Goal: Transaction & Acquisition: Purchase product/service

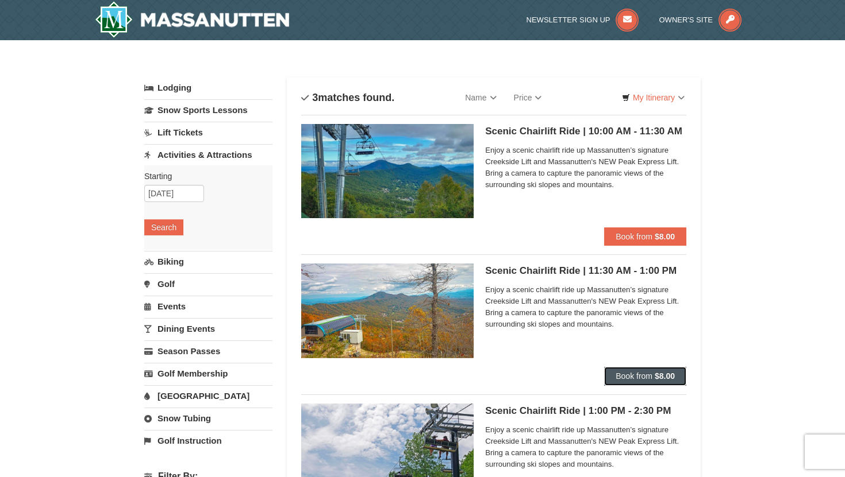
click at [624, 376] on span "Book from" at bounding box center [633, 376] width 37 height 9
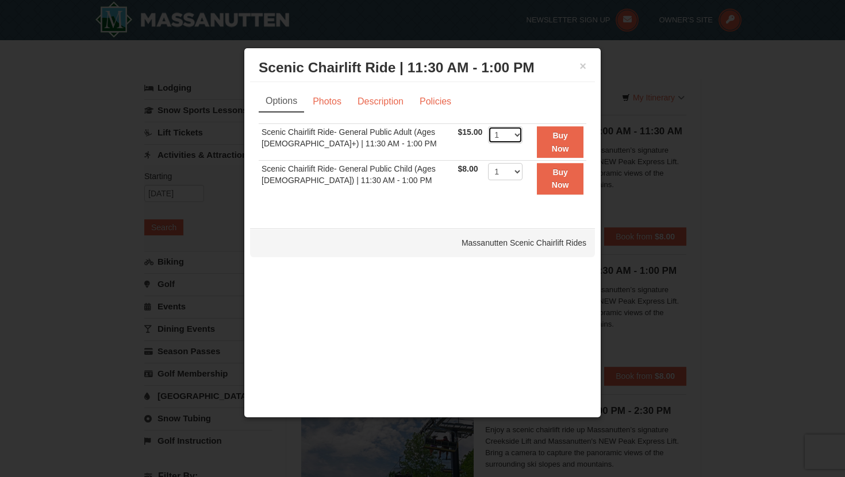
click at [507, 134] on select "1 2 3 4 5 6 7 8 9 10 11 12 13 14 15 16 17 18 19 20 21 22" at bounding box center [505, 134] width 34 height 17
select select "3"
click at [564, 145] on strong "Buy Now" at bounding box center [560, 142] width 17 height 22
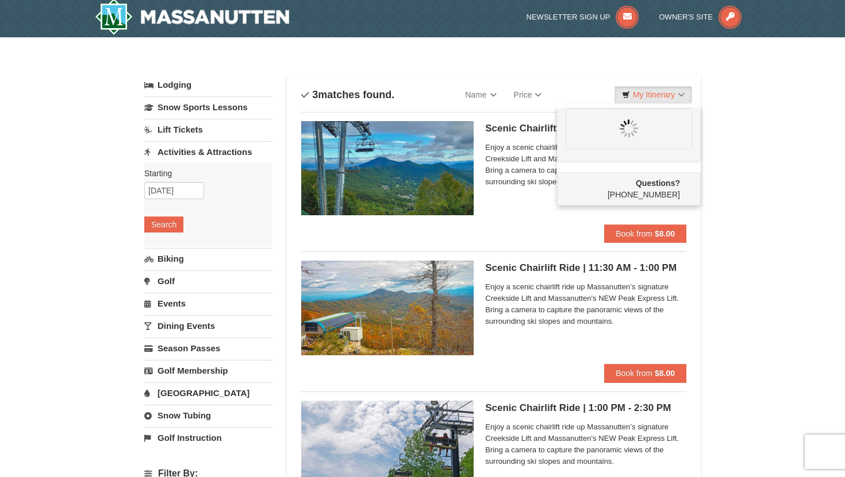
scroll to position [3, 0]
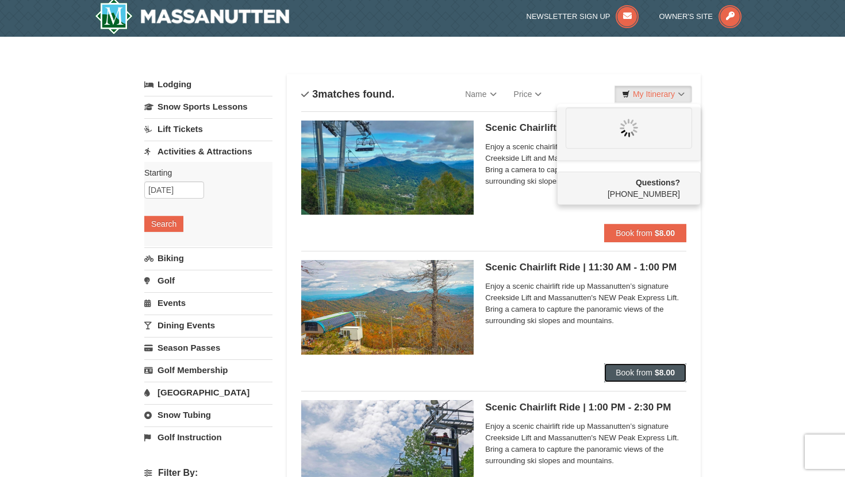
click at [658, 375] on strong "$8.00" at bounding box center [664, 372] width 20 height 9
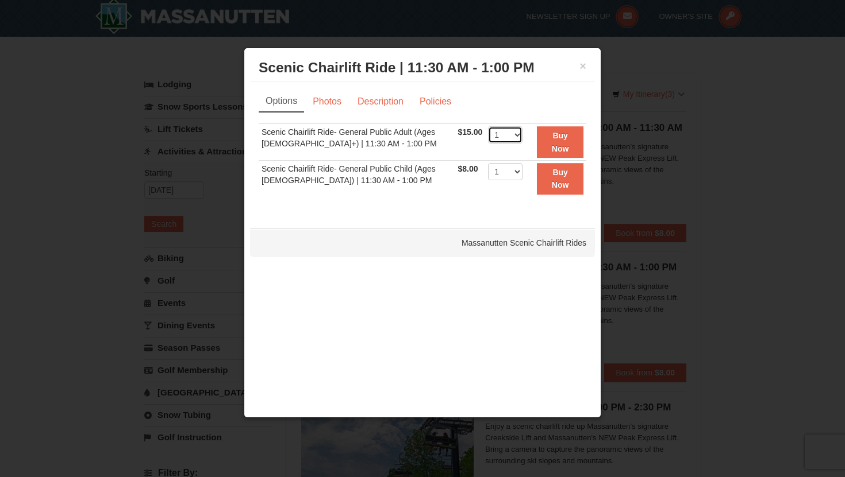
click at [502, 138] on select "1 2 3 4 5 6 7 8 9 10 11 12 13 14 15 16 17 18 19 20 21 22" at bounding box center [505, 134] width 34 height 17
select select "3"
click at [334, 103] on link "Photos" at bounding box center [327, 102] width 44 height 22
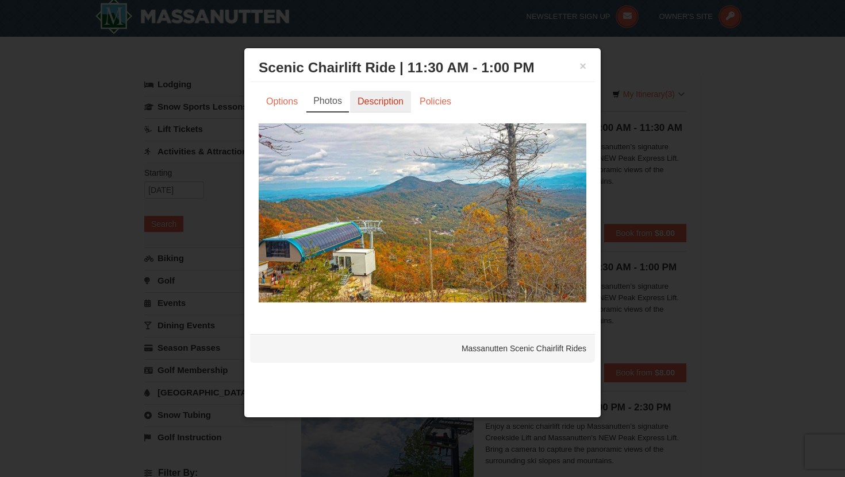
click at [354, 103] on link "Description" at bounding box center [380, 102] width 61 height 22
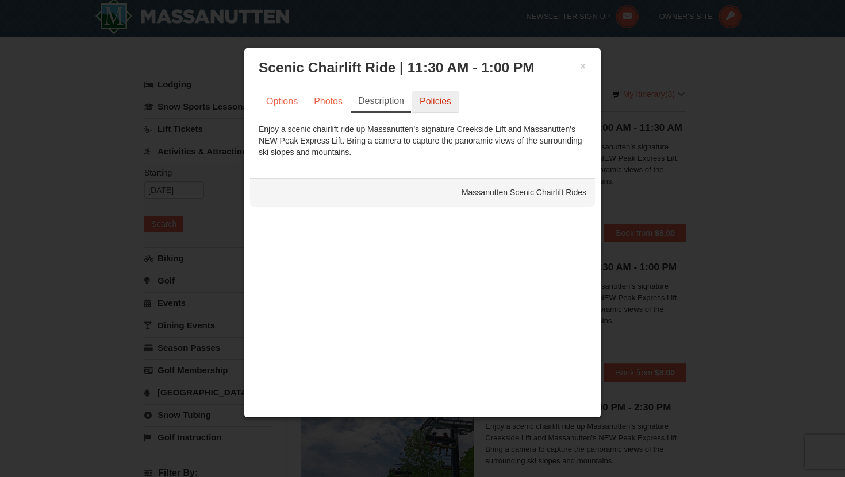
click at [426, 101] on link "Policies" at bounding box center [435, 102] width 47 height 22
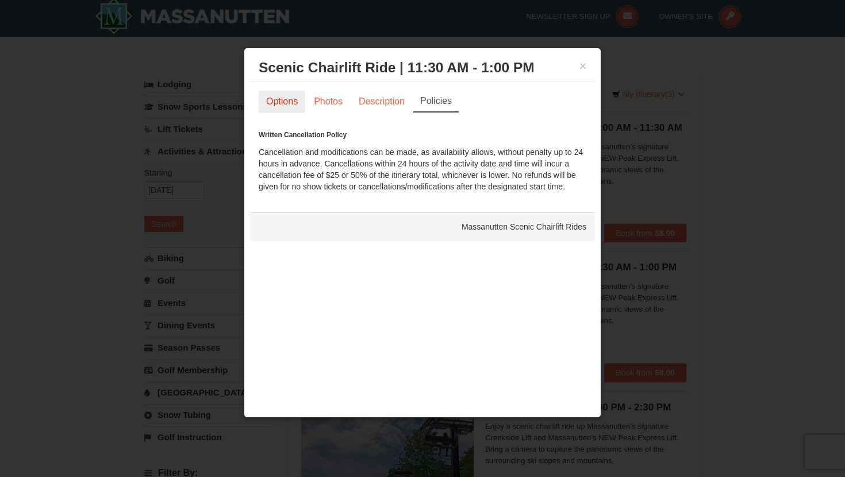
click at [259, 102] on link "Options" at bounding box center [282, 102] width 47 height 22
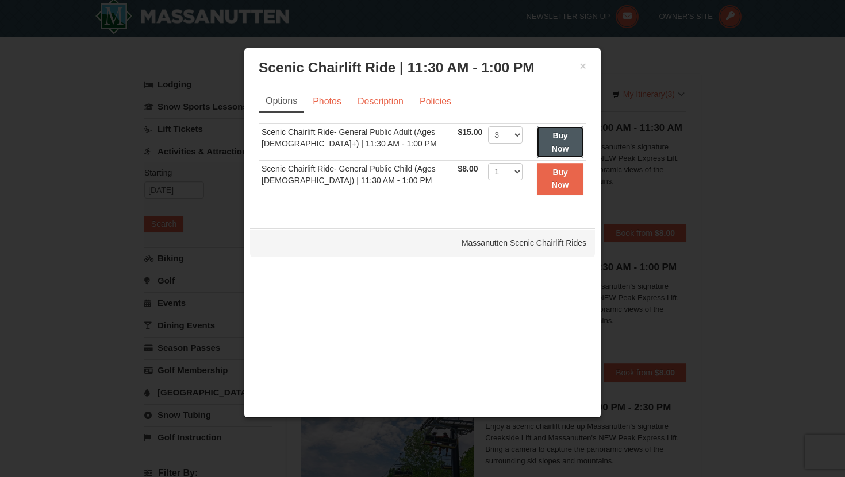
click at [553, 136] on strong "Buy Now" at bounding box center [560, 142] width 17 height 22
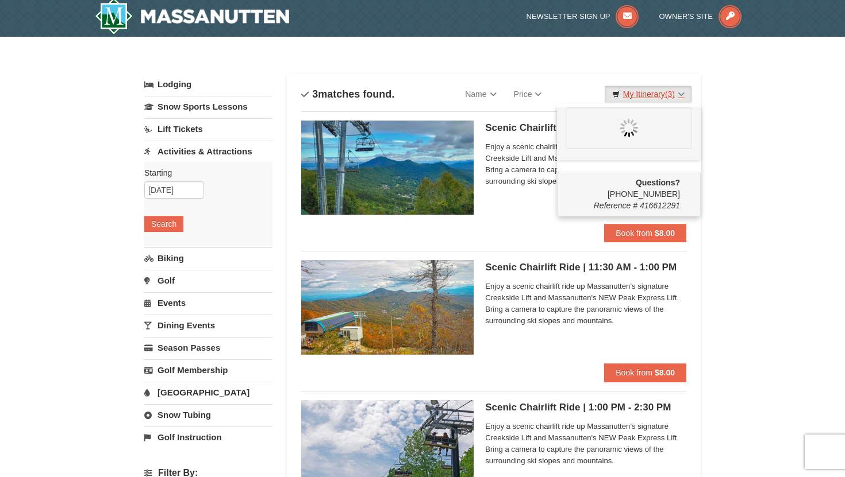
click at [646, 86] on link "My Itinerary (3)" at bounding box center [647, 94] width 87 height 17
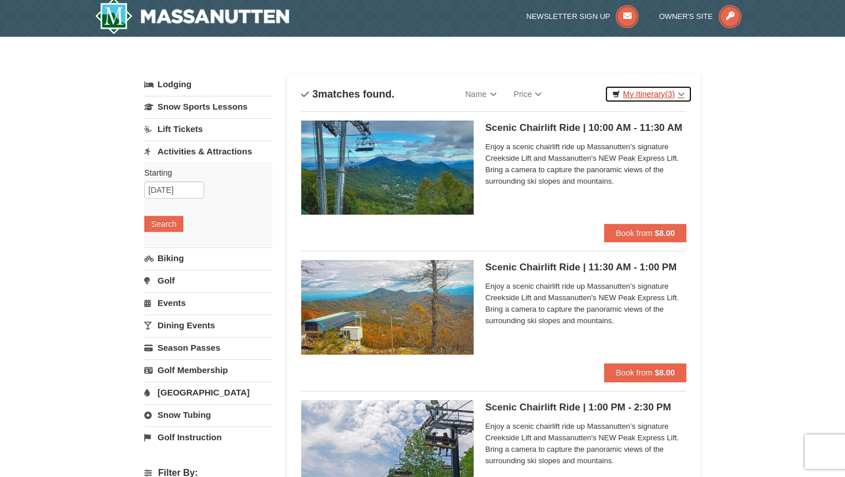
click at [648, 94] on link "My Itinerary (3)" at bounding box center [647, 94] width 87 height 17
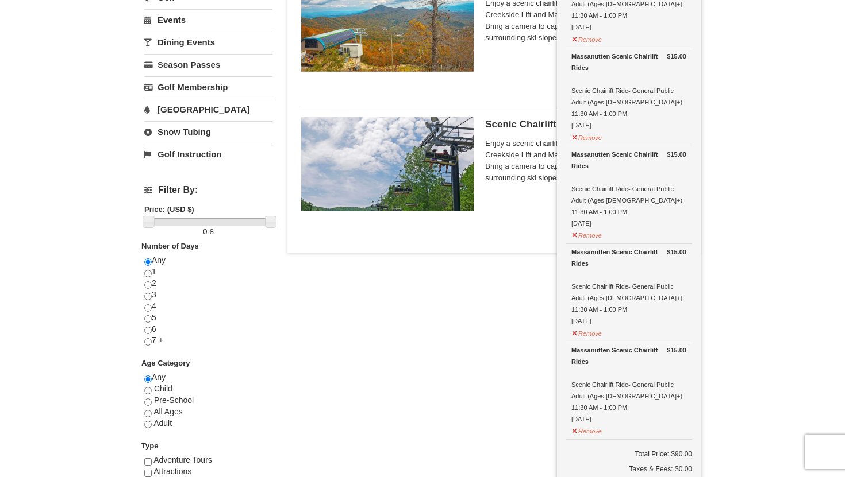
scroll to position [366, 0]
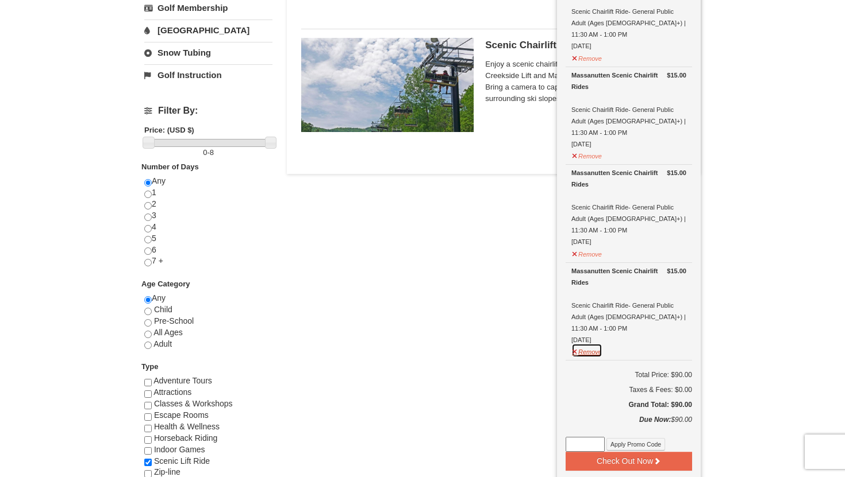
click at [592, 344] on button "Remove" at bounding box center [586, 351] width 31 height 14
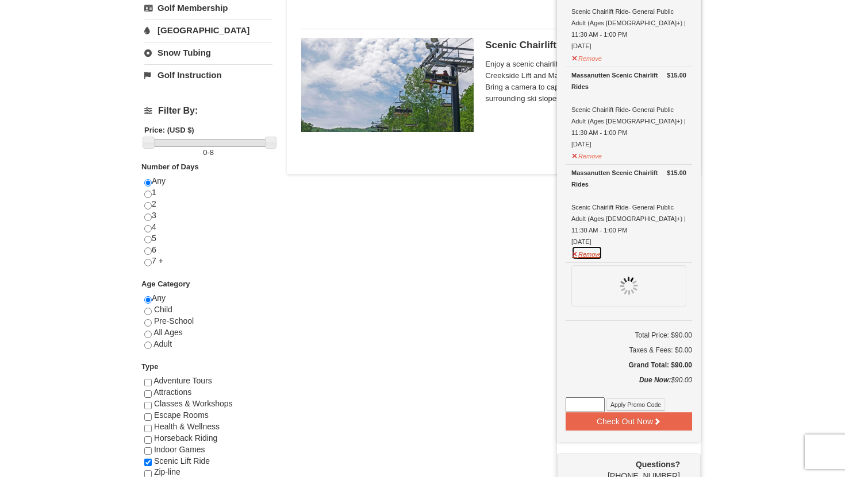
click at [585, 246] on button "Remove" at bounding box center [586, 253] width 31 height 14
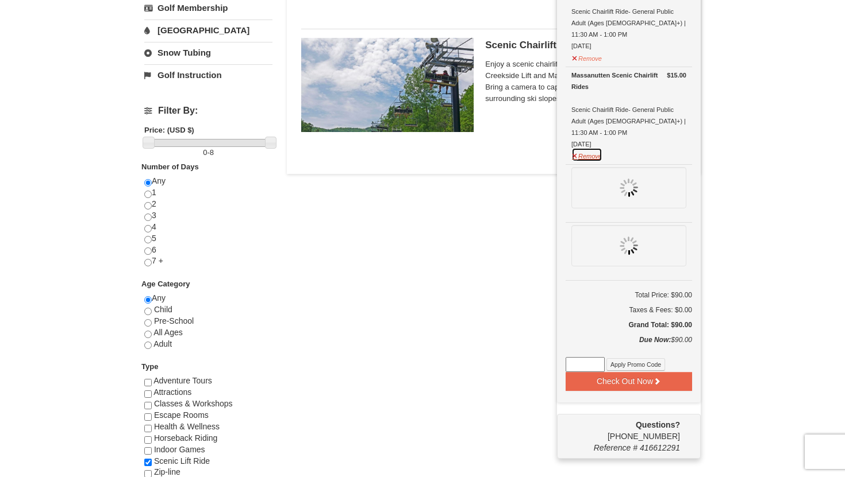
click at [585, 148] on button "Remove" at bounding box center [586, 155] width 31 height 14
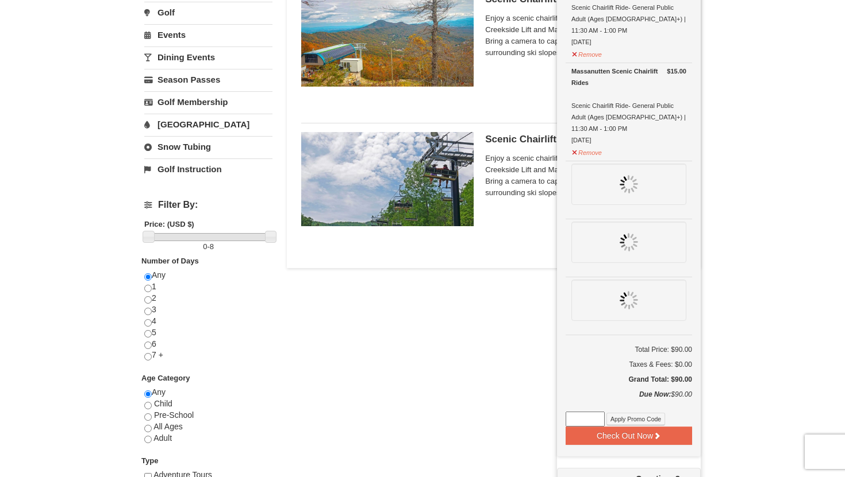
scroll to position [283, 0]
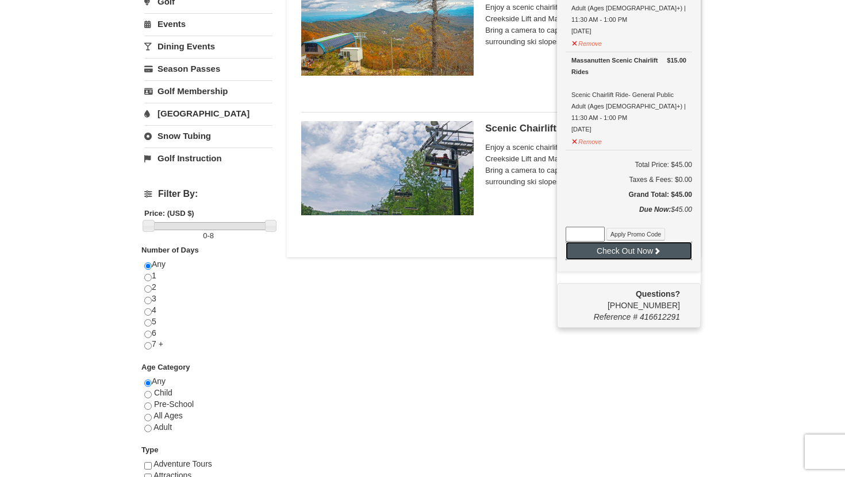
click at [658, 247] on icon at bounding box center [657, 251] width 8 height 8
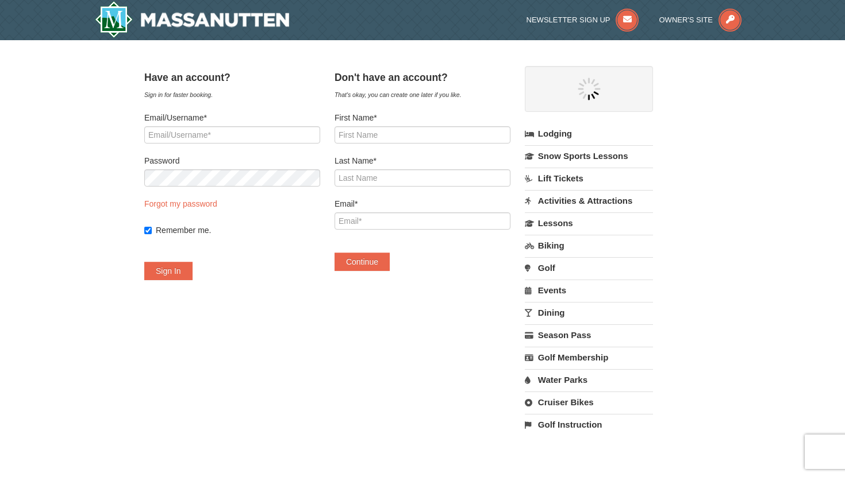
select select "10"
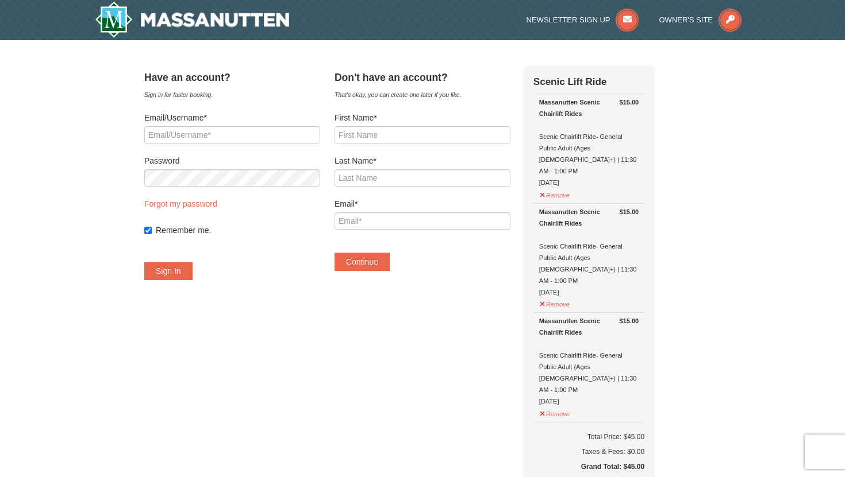
select select "10"
click at [237, 136] on input "Email/Username*" at bounding box center [232, 134] width 176 height 17
type input "poojireddy77@gmail.com"
click at [407, 138] on input "First Name*" at bounding box center [422, 134] width 176 height 17
type input "Naga Poojitha"
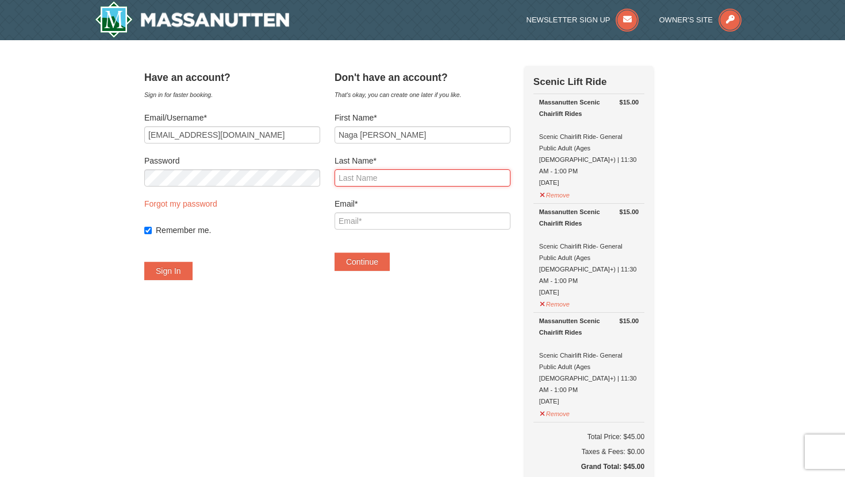
type input "Gangireddy"
type input "poojireddy77@gmail.com"
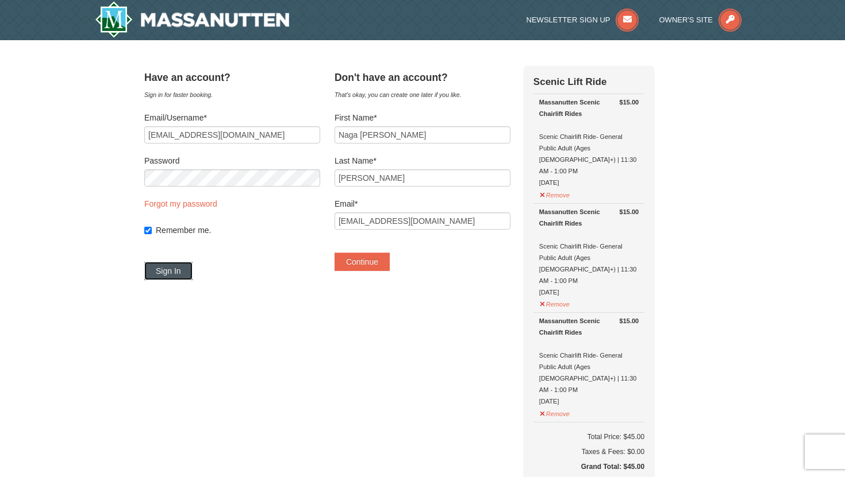
click at [179, 269] on button "Sign In" at bounding box center [168, 271] width 48 height 18
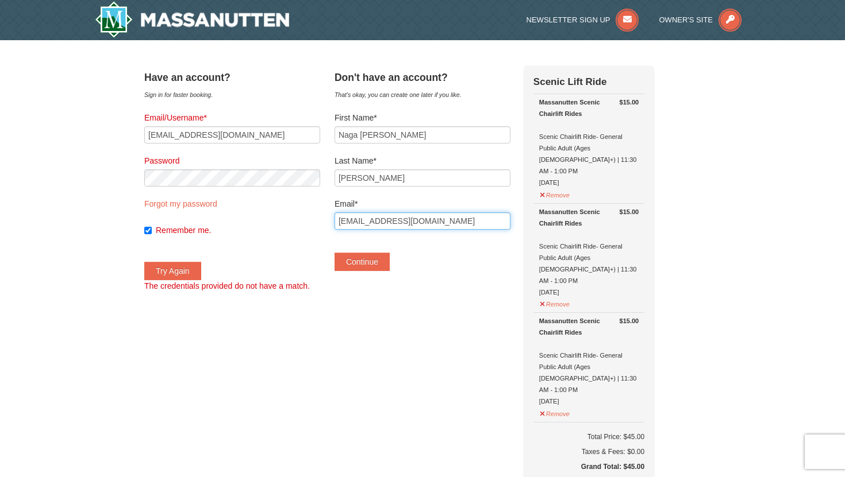
drag, startPoint x: 453, startPoint y: 226, endPoint x: 517, endPoint y: 203, distance: 68.3
click at [510, 204] on div "Email* poojireddy77@gmail.com" at bounding box center [422, 214] width 176 height 32
click at [371, 266] on button "Continue" at bounding box center [361, 262] width 55 height 18
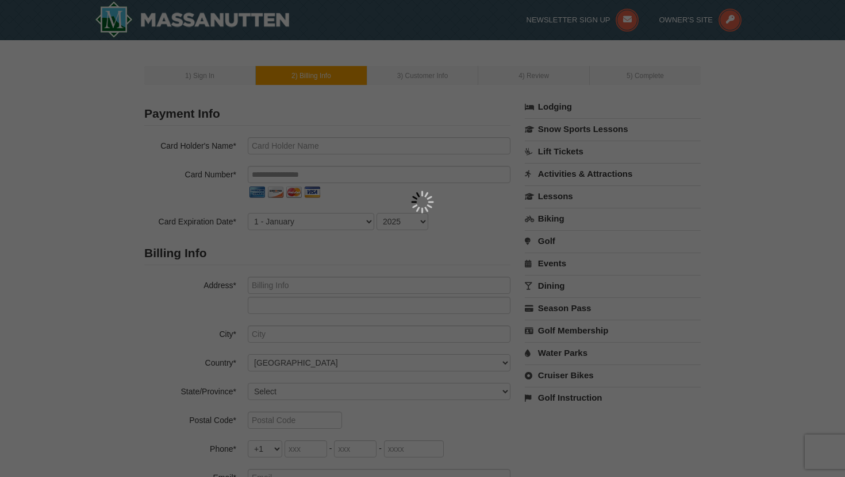
type input "Naga [PERSON_NAME]"
type input "poojireddy77@gmail.com"
select select "10"
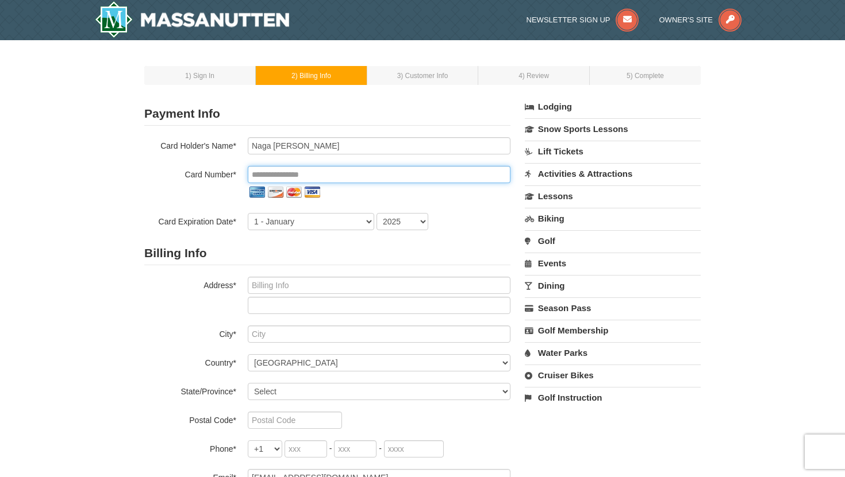
click at [393, 167] on input "tel" at bounding box center [379, 174] width 263 height 17
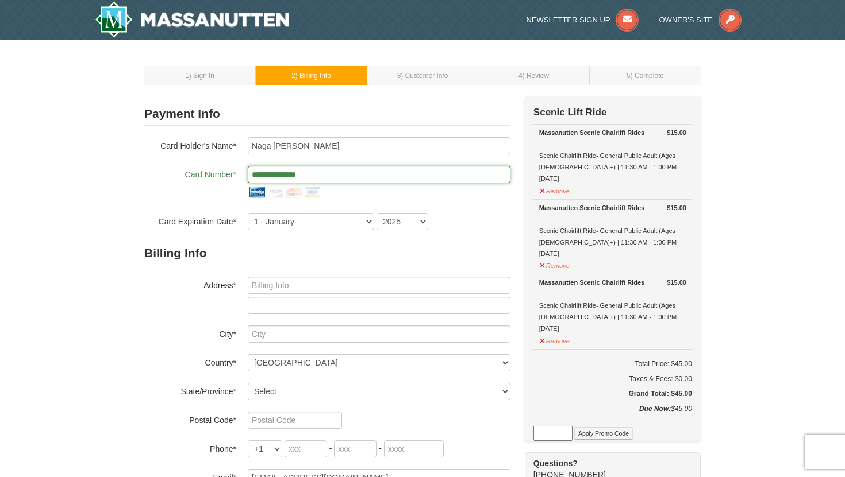
type input "**********"
click at [289, 224] on select "1 - January 2 - February 3 - March 4 - April 5 - May 6 - June 7 - July 8 - Augu…" at bounding box center [311, 221] width 126 height 17
click at [398, 222] on select "2025 2026 2027 2028 2029 2030 2031 2032 2033 2034" at bounding box center [402, 221] width 52 height 17
select select "2030"
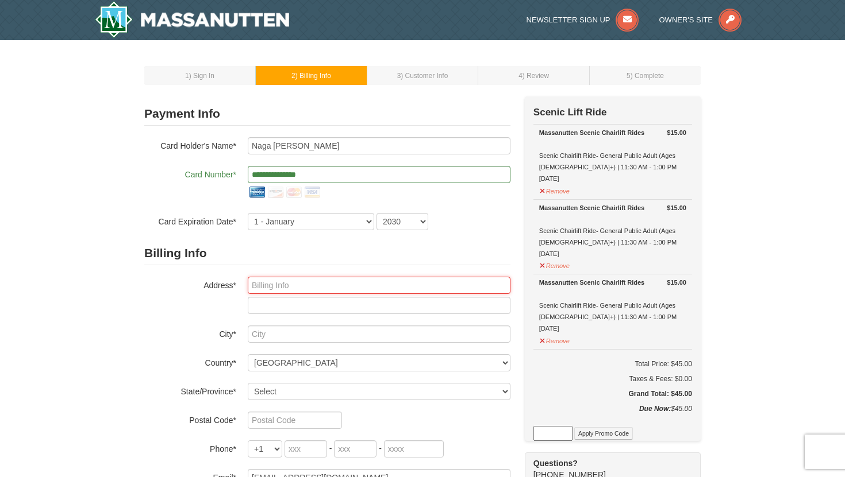
click at [401, 288] on input "text" at bounding box center [379, 285] width 263 height 17
type input "2902 W Royal Ln"
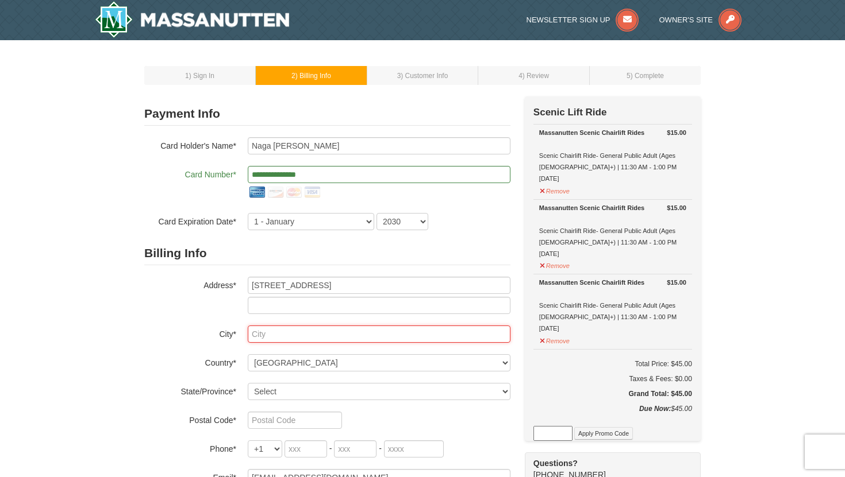
type input "Irving"
select select "TX"
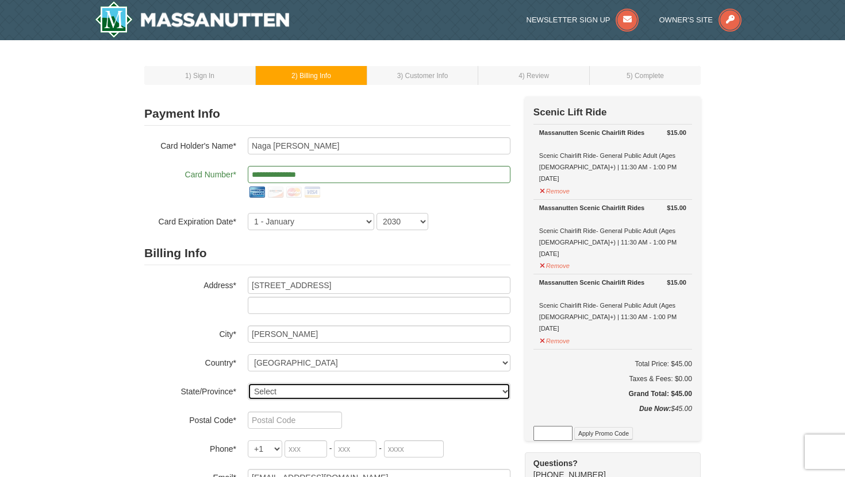
type input "75063"
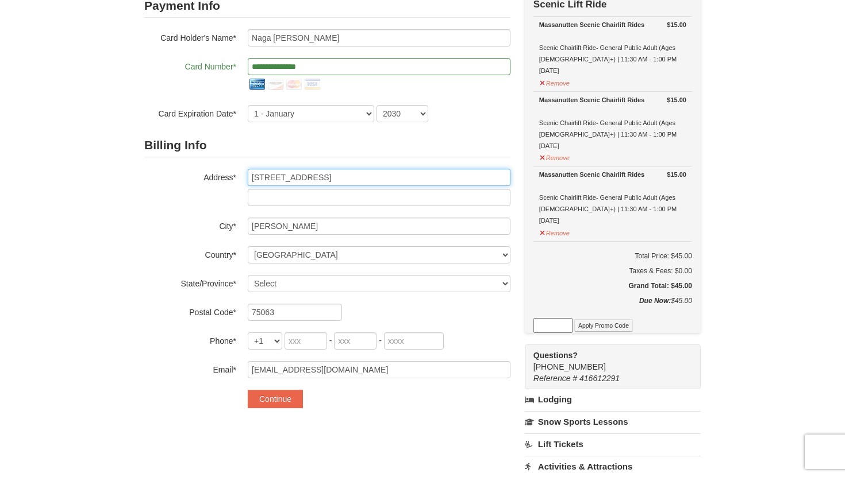
scroll to position [110, 0]
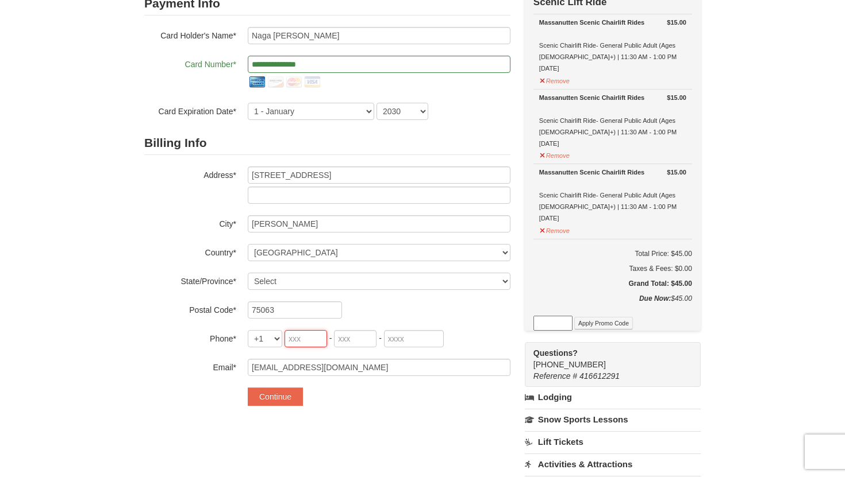
click at [296, 340] on input "tel" at bounding box center [305, 338] width 43 height 17
type input "940"
type input "843"
type input "1808"
click at [279, 392] on button "Continue" at bounding box center [275, 397] width 55 height 18
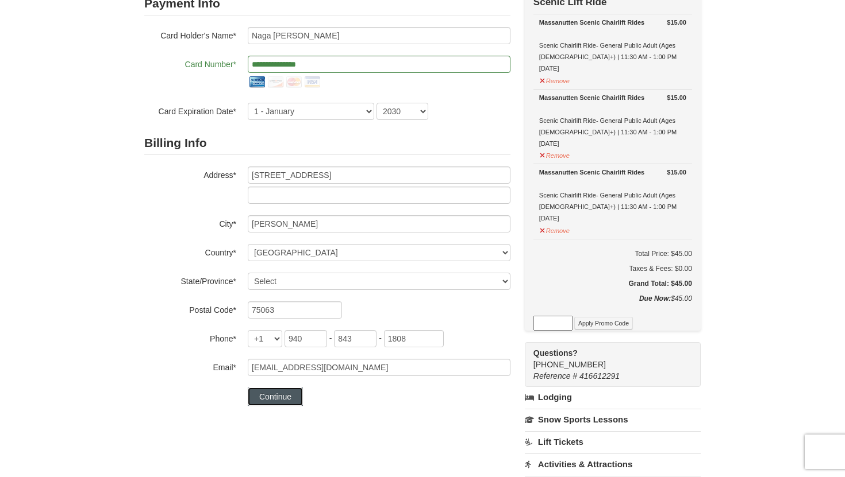
click at [280, 400] on button "Continue" at bounding box center [275, 397] width 55 height 18
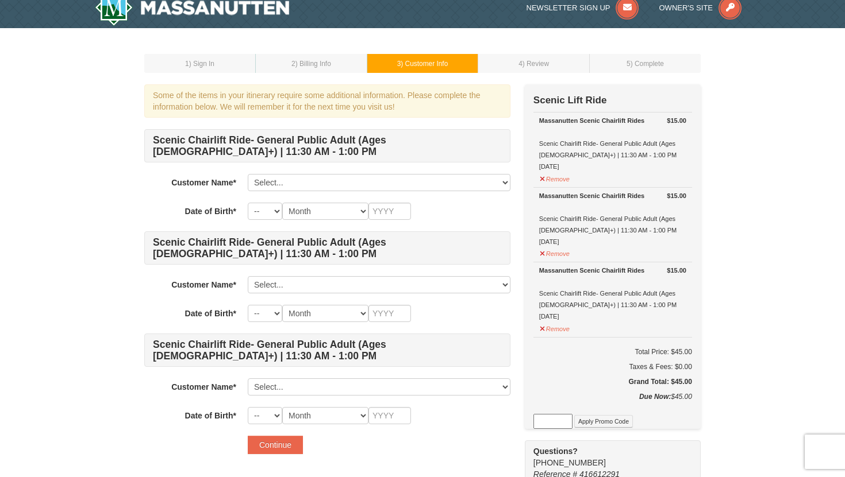
scroll to position [13, 0]
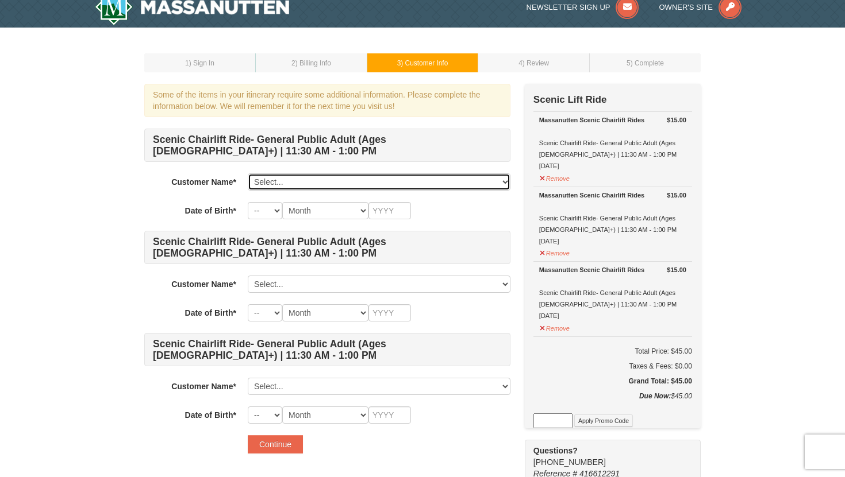
click at [413, 179] on select "Select... Naga Poojitha Gangireddy Add New..." at bounding box center [379, 182] width 263 height 17
select select "28366150"
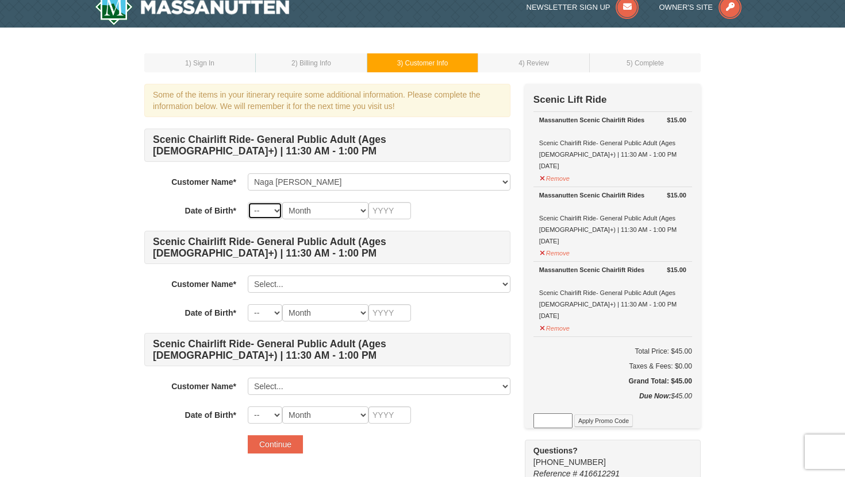
click at [259, 211] on select "-- 01 02 03 04 05 06 07 08 09 10 11 12 13 14 15 16 17 18 19 20 21 22 23 24 25 2…" at bounding box center [265, 210] width 34 height 17
select select "09"
click at [319, 214] on select "Month January February March April May June July August September October Novem…" at bounding box center [325, 210] width 86 height 17
select select "09"
click at [386, 214] on input "text" at bounding box center [389, 210] width 43 height 17
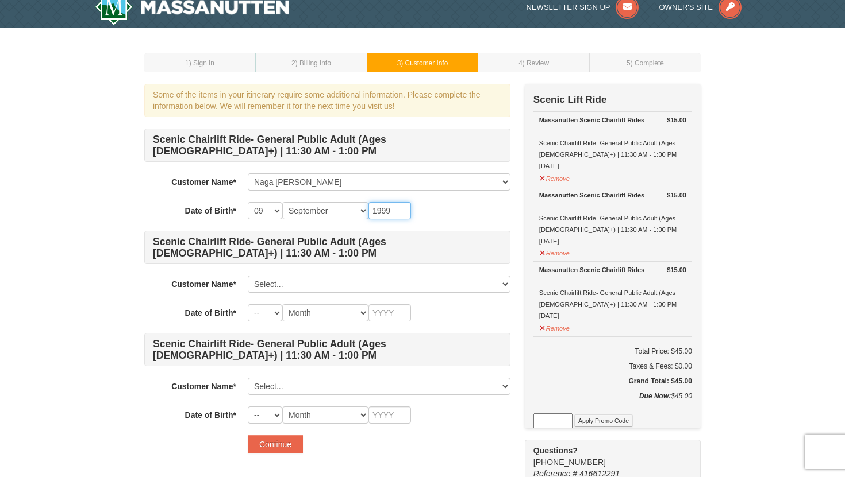
type input "1999"
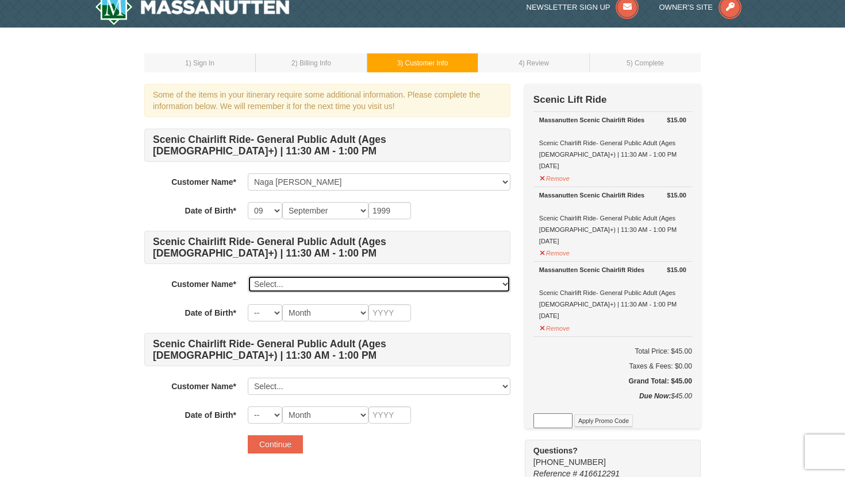
click at [341, 288] on select "Select... Naga Poojitha Gangireddy Add New..." at bounding box center [379, 284] width 263 height 17
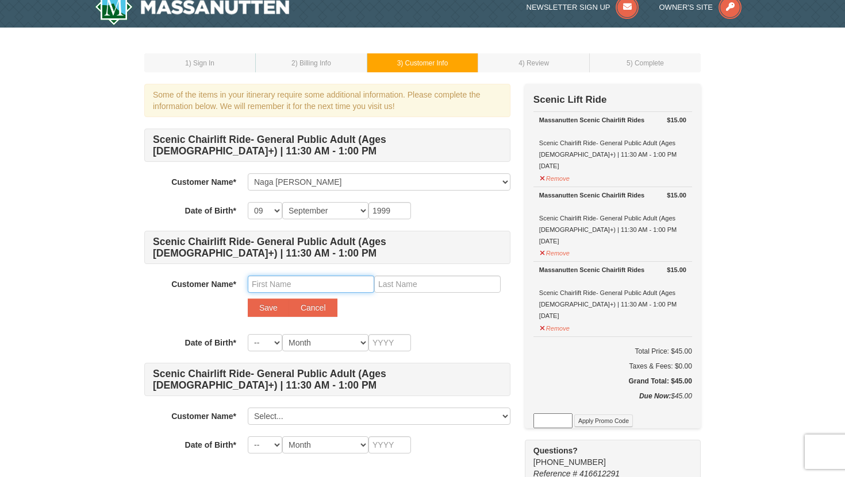
click at [305, 288] on input "text" at bounding box center [311, 284] width 126 height 17
type input "Sai Charan"
click at [414, 286] on input "text" at bounding box center [437, 284] width 126 height 17
type input "K"
click at [256, 344] on select "-- 01 02 03 04 05 06 07 08 09 10 11 12 13 14 15 16 17 18 19 20 21 22 23 24 25 2…" at bounding box center [265, 342] width 34 height 17
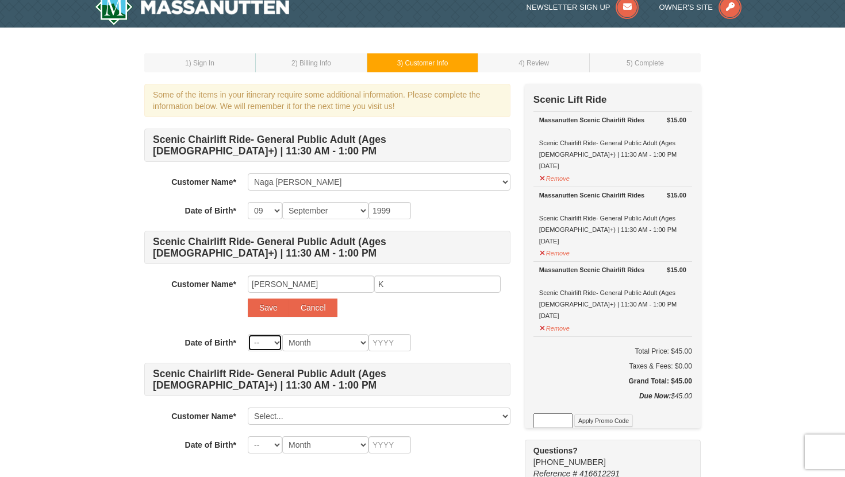
select select "30"
click at [321, 342] on select "Month January February March April May June July August September October Novem…" at bounding box center [325, 342] width 86 height 17
select select "01"
click at [388, 344] on input "text" at bounding box center [389, 342] width 43 height 17
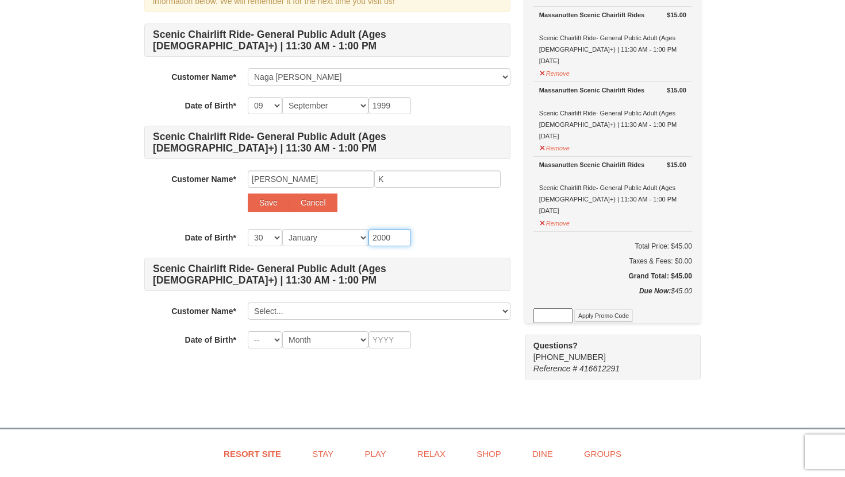
scroll to position [120, 0]
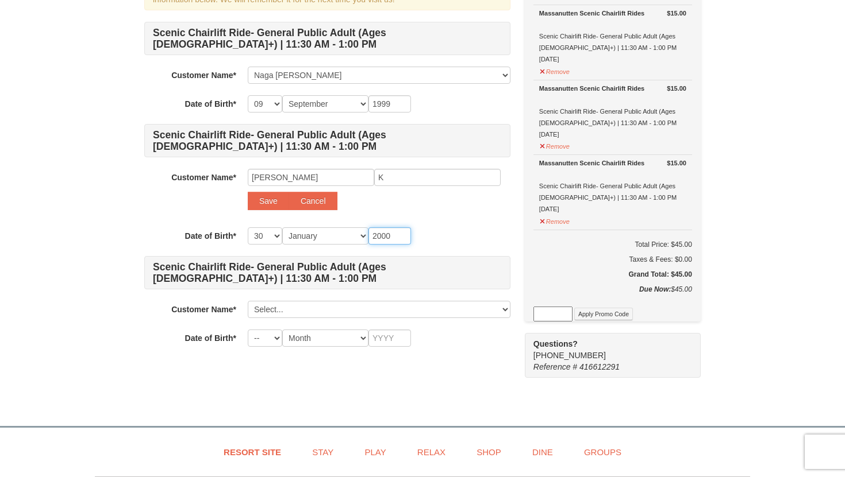
type input "2000"
click at [295, 306] on select "Select... Naga Poojitha Gangireddy Add New..." at bounding box center [379, 309] width 263 height 17
select select
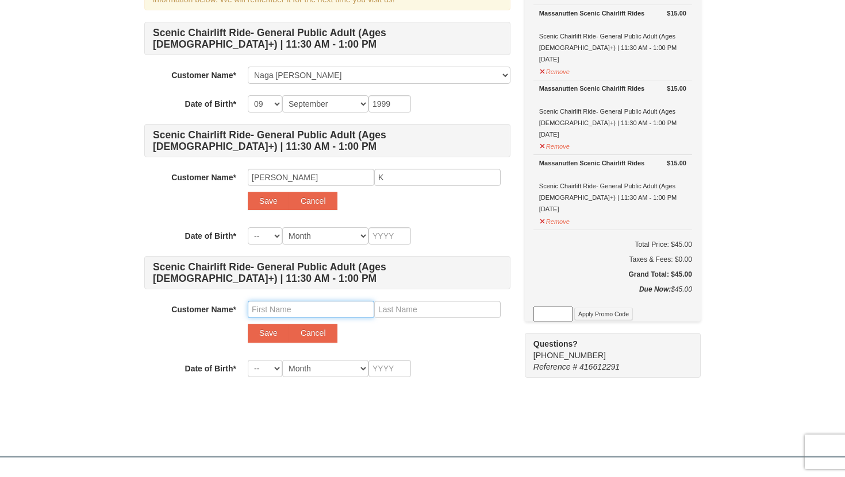
click at [287, 308] on input "text" at bounding box center [311, 309] width 126 height 17
type input "Gayatri"
click at [422, 309] on input "text" at bounding box center [437, 309] width 126 height 17
type input "B"
click at [255, 234] on select "-- 01 02 03 04 05 06 07 08 09 10 11 12 13 14 15 16 17 18 19 20 21 22 23 24 25 2…" at bounding box center [265, 236] width 34 height 17
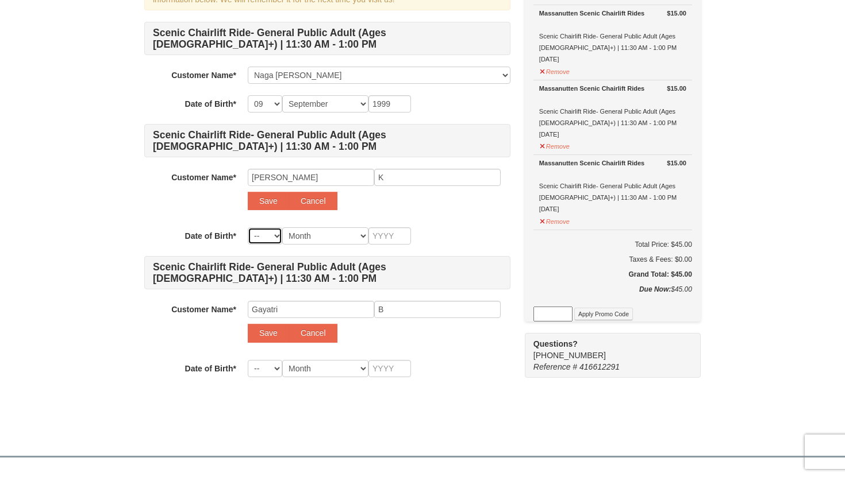
select select "30"
click at [326, 234] on select "Month January February March April May June July August September October Novem…" at bounding box center [325, 236] width 86 height 17
select select "01"
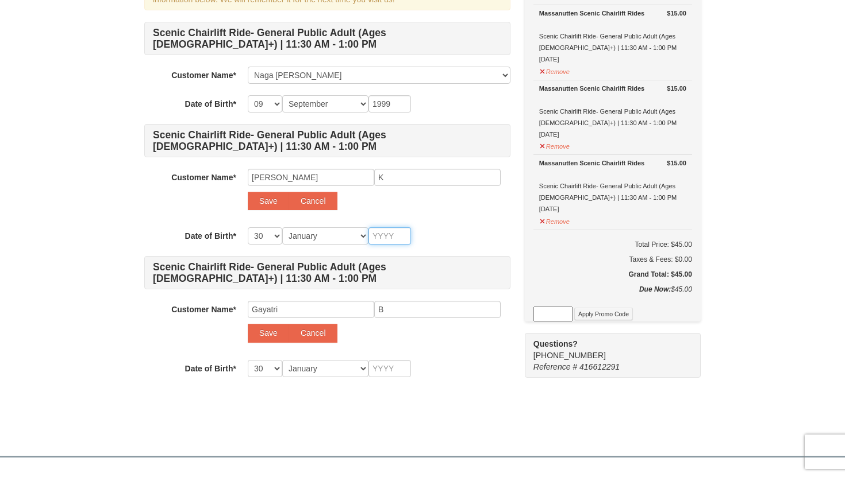
click at [390, 235] on input "text" at bounding box center [389, 236] width 43 height 17
type input "2"
type input "20"
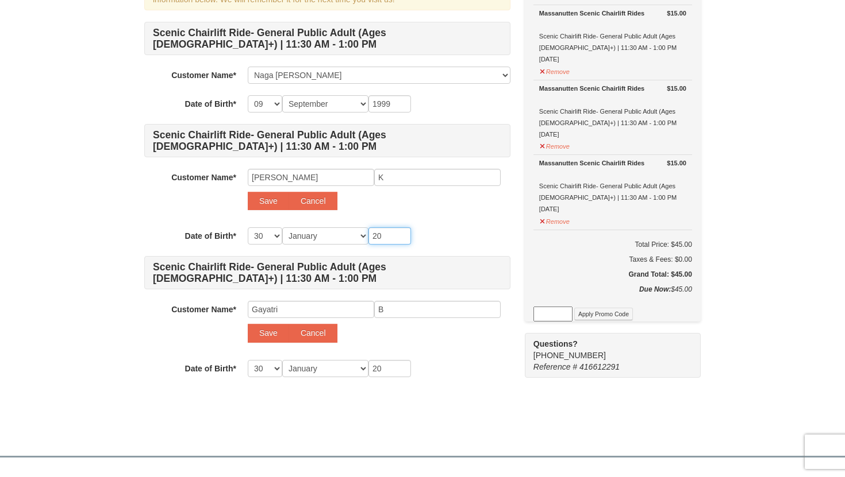
type input "200"
type input "2000"
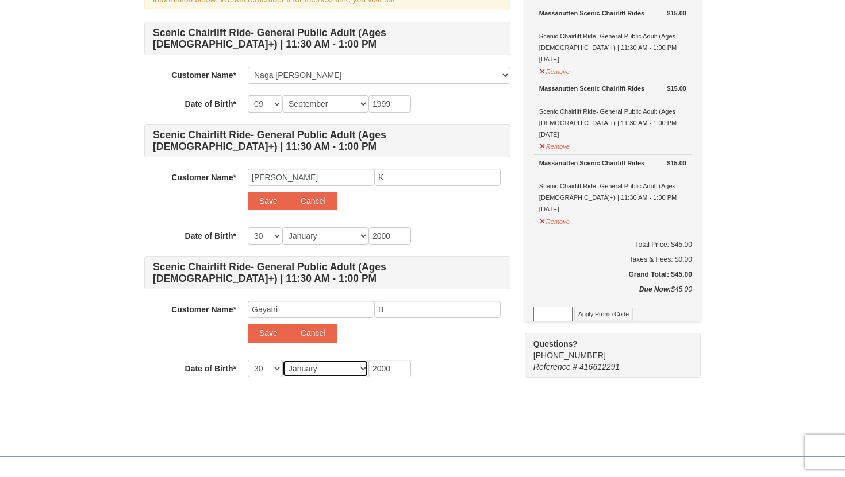
click at [314, 368] on select "Month January February March April May June July August September October Novem…" at bounding box center [325, 368] width 86 height 17
click at [414, 182] on input "K" at bounding box center [437, 177] width 126 height 17
type input "Kotha"
click at [263, 367] on select "-- 01 02 03 04 05 06 07 08 09 10 11 12 13 14 15 16 17 18 19 20 21 22 23 24 25 2…" at bounding box center [265, 368] width 34 height 17
select select "28"
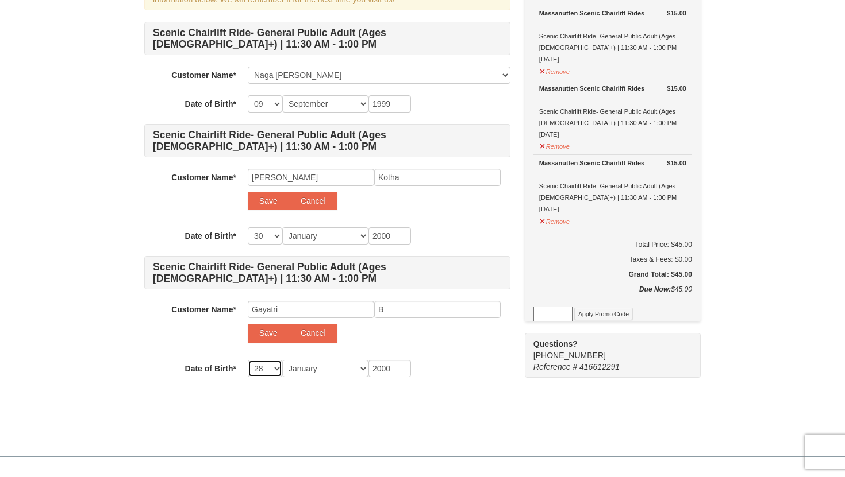
select select "28"
click at [305, 371] on select "Month January February March April May June July August September October Novem…" at bounding box center [325, 368] width 86 height 17
select select "03"
click at [355, 422] on div "1 ) Sign In 2 ) Billing Info 3 ) Customer Info ) Review ) Complete × B" at bounding box center [422, 182] width 579 height 501
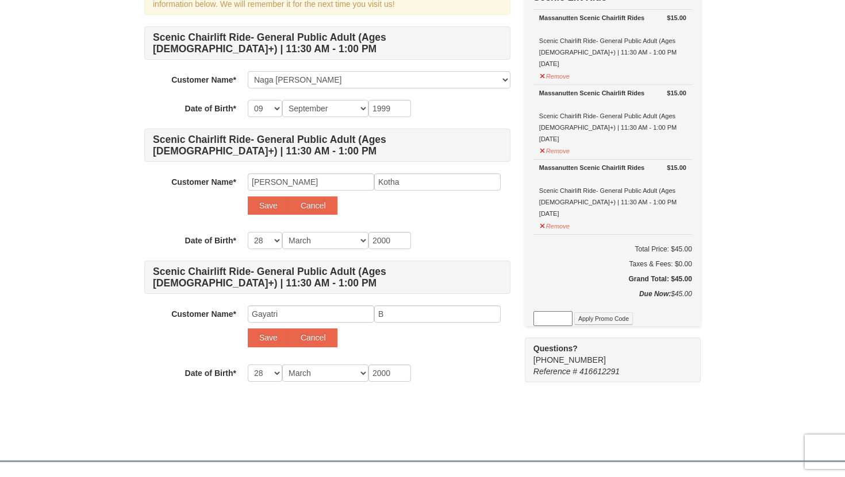
scroll to position [114, 0]
click at [259, 203] on button "Save" at bounding box center [268, 206] width 41 height 18
select select
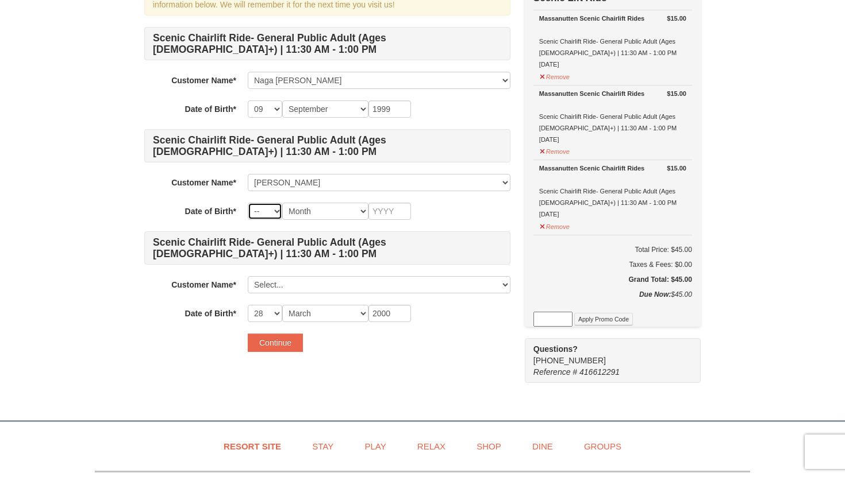
click at [275, 211] on select "-- 01 02 03 04 05 06 07 08 09 10 11 12 13 14 15 16 17 18 19 20 21 22 23 24 25 2…" at bounding box center [265, 211] width 34 height 17
select select "30"
click at [336, 216] on select "Month January February March April May June July August September October Novem…" at bounding box center [325, 211] width 86 height 17
select select "01"
click at [381, 207] on input "text" at bounding box center [389, 211] width 43 height 17
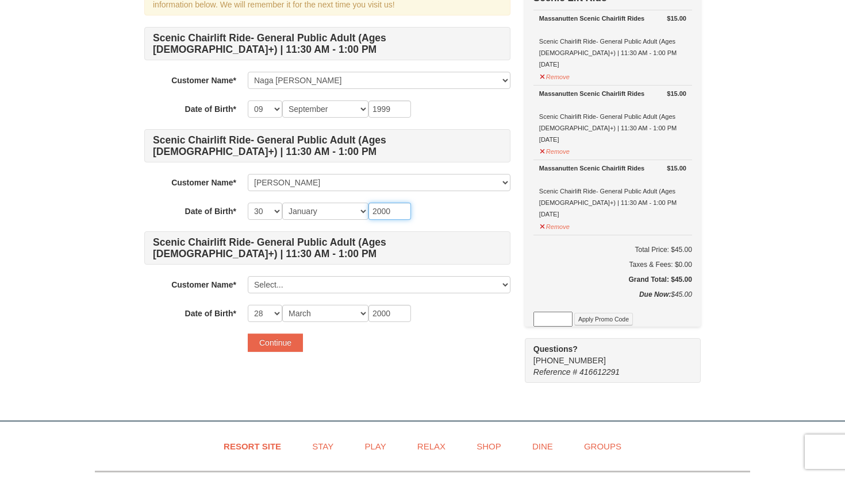
type input "2000"
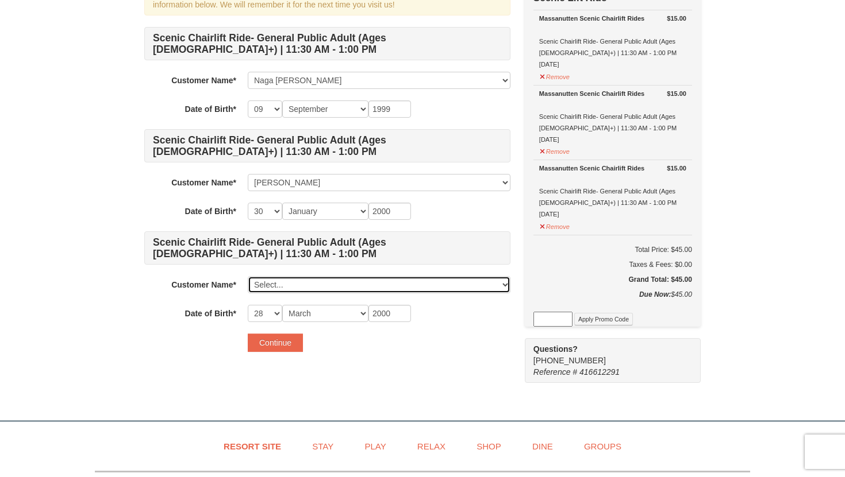
click at [275, 282] on select "Select... Naga Poojitha Gangireddy Sai Charan Kotha Add New..." at bounding box center [379, 284] width 263 height 17
select select
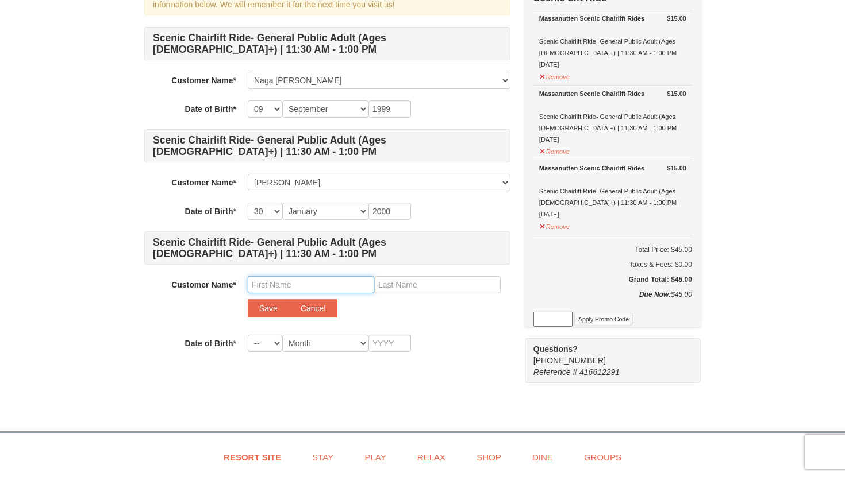
drag, startPoint x: 282, startPoint y: 325, endPoint x: 274, endPoint y: 285, distance: 40.5
click at [274, 285] on input "text" at bounding box center [311, 284] width 126 height 17
type input "Gayatri"
click at [405, 283] on input "text" at bounding box center [437, 284] width 126 height 17
type input "B"
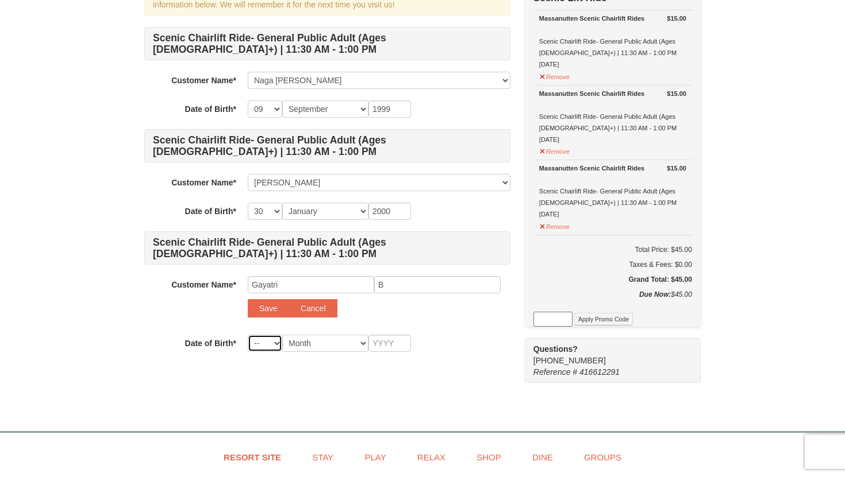
click at [259, 342] on select "-- 01 02 03 04 05 06 07 08 09 10 11 12 13 14 15 16 17 18 19 20 21 22 23 24 25 2…" at bounding box center [265, 343] width 34 height 17
select select "28"
click at [306, 341] on select "Month January February March April May June July August September October Novem…" at bounding box center [325, 343] width 86 height 17
select select "03"
click at [386, 342] on input "text" at bounding box center [389, 343] width 43 height 17
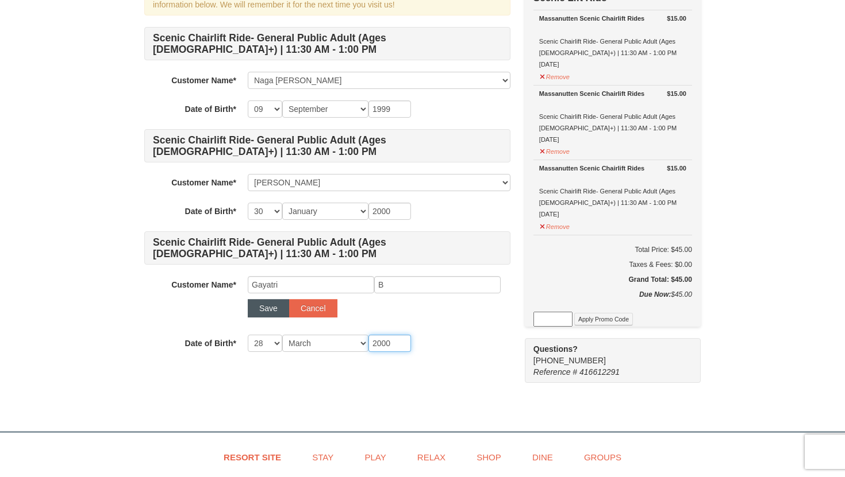
type input "2000"
click at [275, 308] on button "Save" at bounding box center [268, 308] width 41 height 18
select select
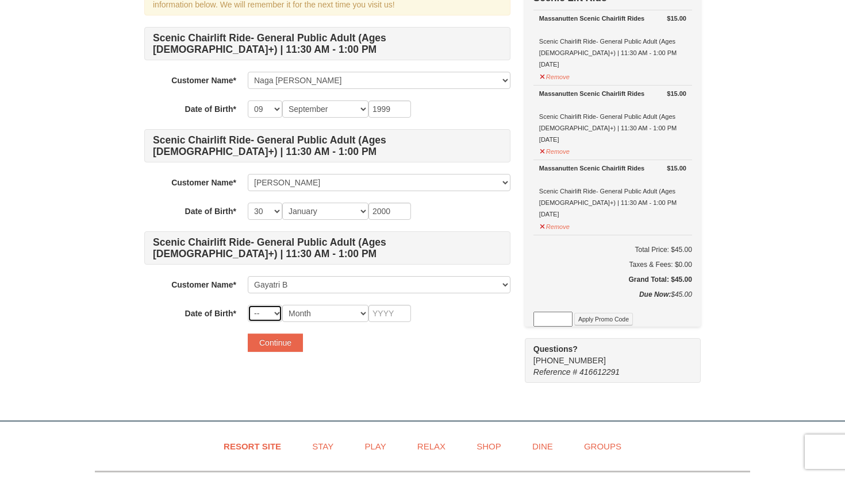
click at [271, 311] on select "-- 01 02 03 04 05 06 07 08 09 10 11 12 13 14 15 16 17 18 19 20 21 22 23 24 25 2…" at bounding box center [265, 313] width 34 height 17
select select "28"
click at [323, 314] on select "Month January February March April May June July August September October Novem…" at bounding box center [325, 313] width 86 height 17
select select "03"
click at [392, 310] on input "text" at bounding box center [389, 313] width 43 height 17
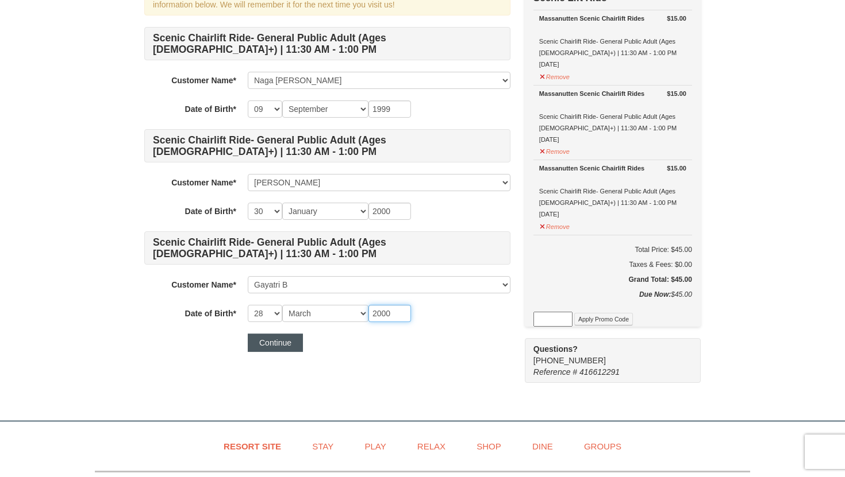
type input "2000"
click at [282, 348] on button "Continue" at bounding box center [275, 343] width 55 height 18
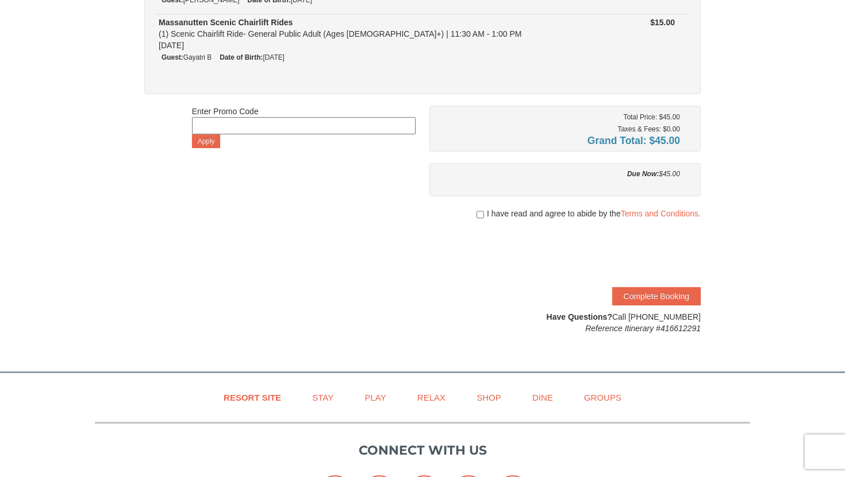
scroll to position [241, 0]
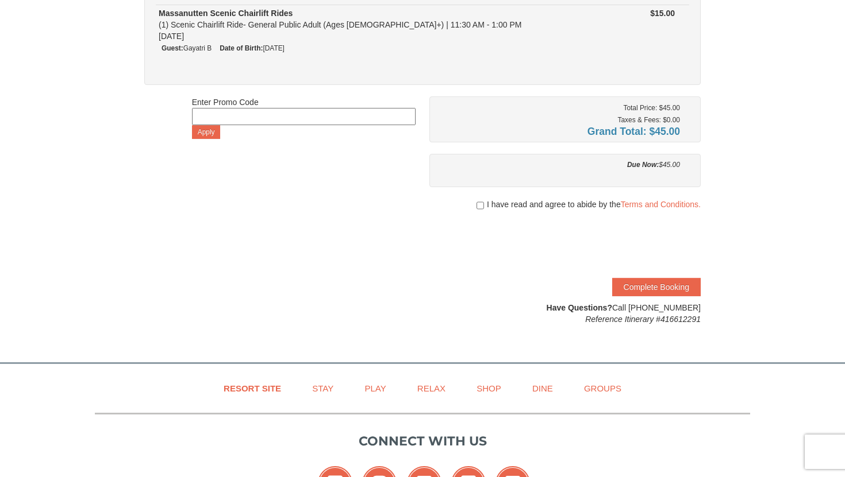
click at [482, 203] on div "I have read and agree to abide by the Terms and Conditions." at bounding box center [564, 204] width 271 height 11
click at [476, 203] on input "checkbox" at bounding box center [479, 205] width 7 height 9
checkbox input "true"
click at [662, 201] on link "Terms and Conditions." at bounding box center [661, 204] width 80 height 9
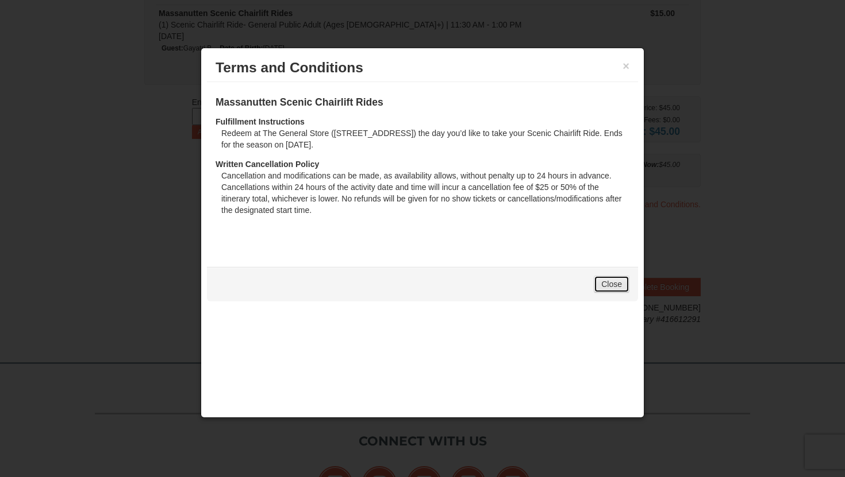
click at [596, 284] on link "Close" at bounding box center [612, 284] width 36 height 17
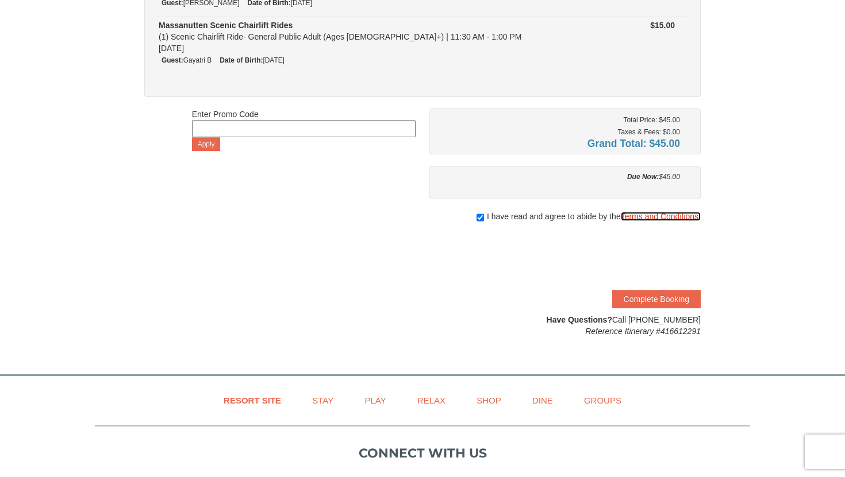
scroll to position [261, 0]
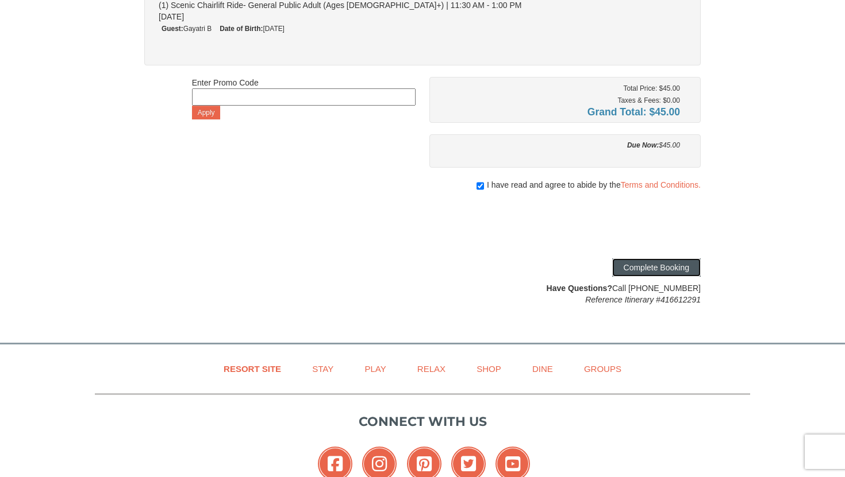
click at [671, 271] on button "Complete Booking" at bounding box center [656, 268] width 88 height 18
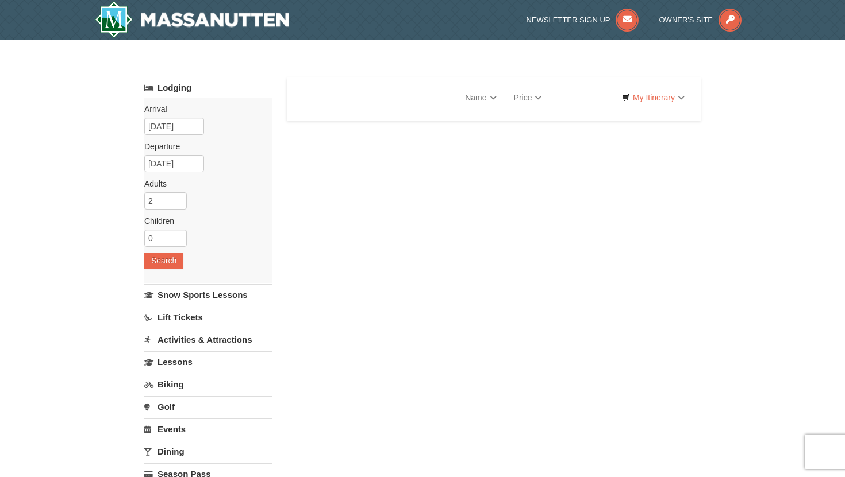
select select "10"
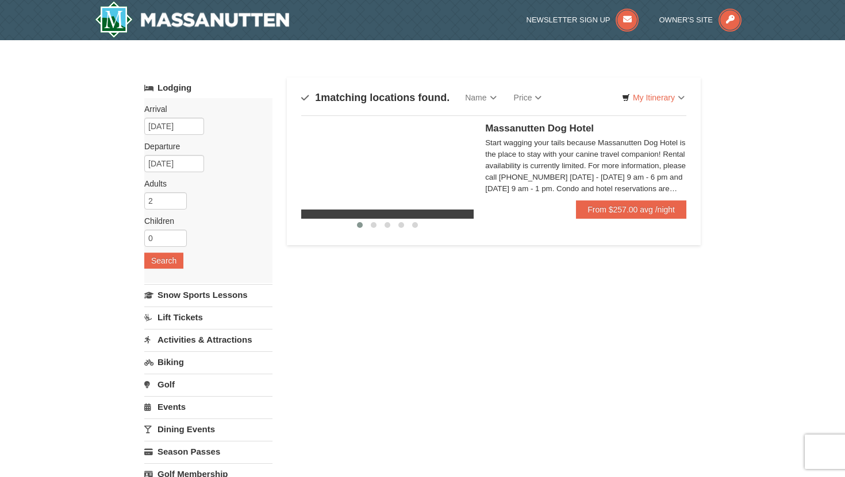
select select "10"
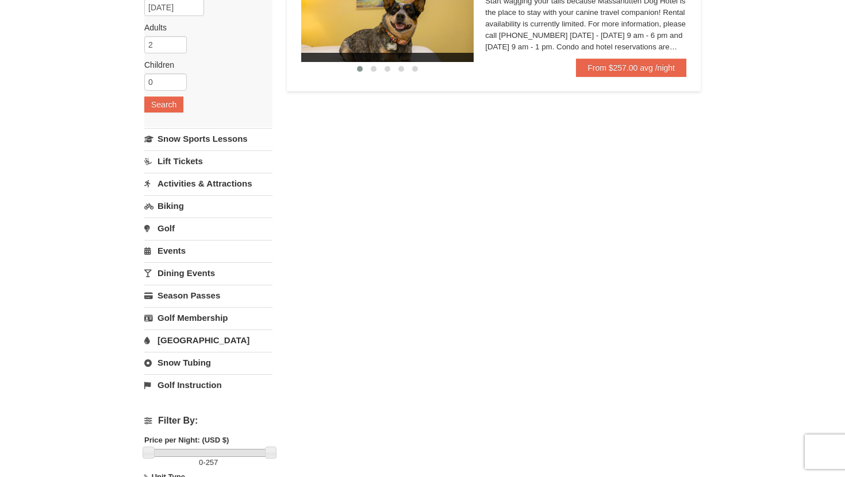
scroll to position [159, 0]
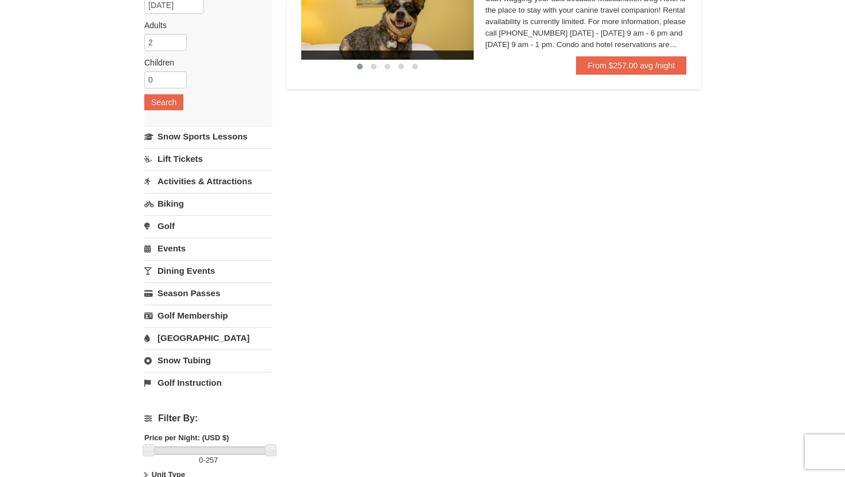
click at [174, 206] on link "Biking" at bounding box center [208, 203] width 128 height 21
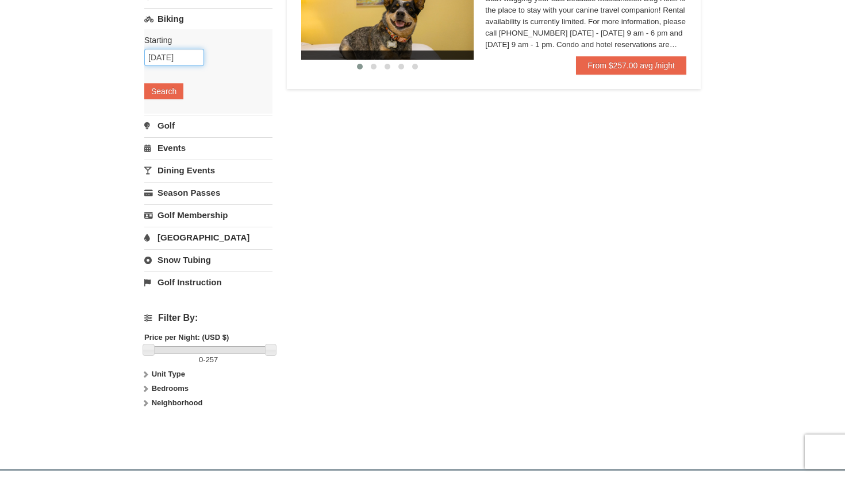
click at [175, 56] on input "10/11/2025" at bounding box center [174, 57] width 60 height 17
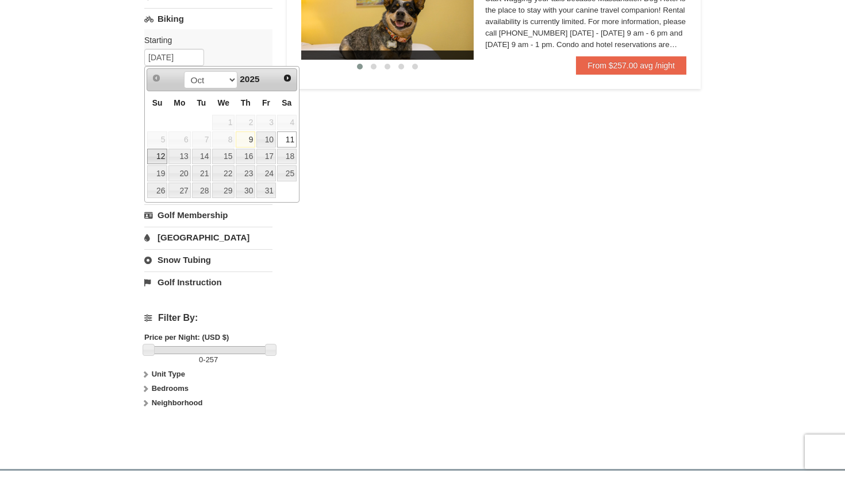
click at [152, 159] on link "12" at bounding box center [157, 157] width 20 height 16
type input "[DATE]"
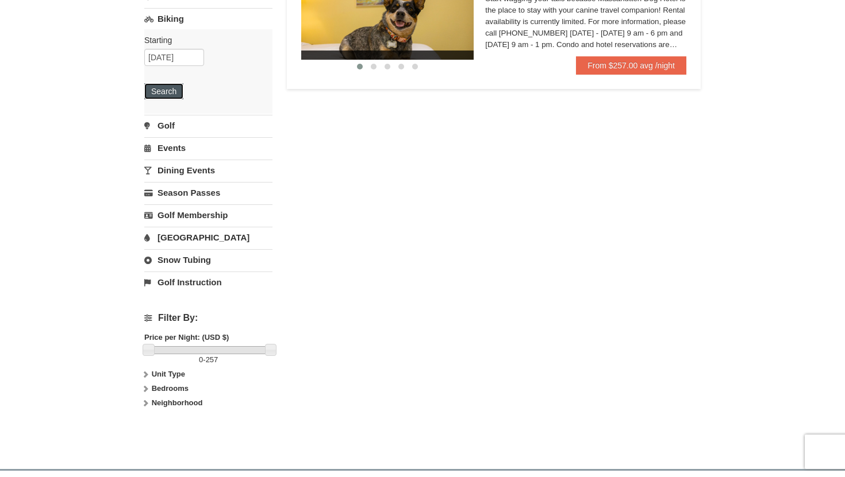
click at [175, 93] on button "Search" at bounding box center [163, 91] width 39 height 16
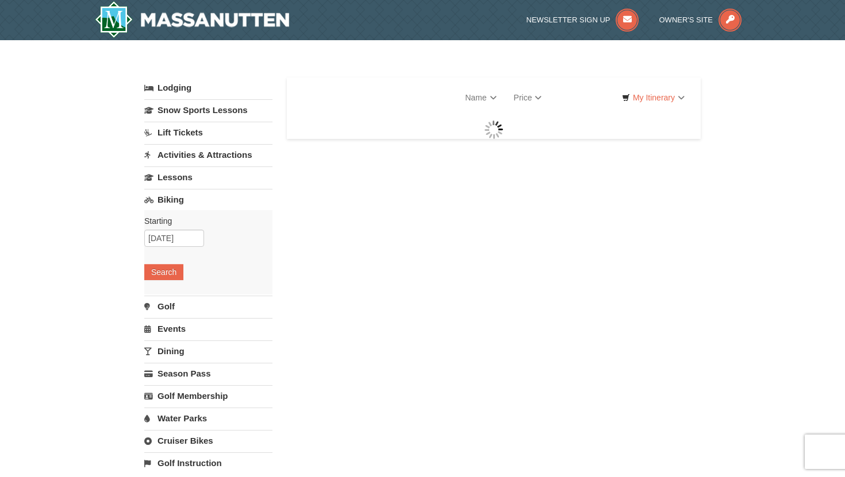
select select "10"
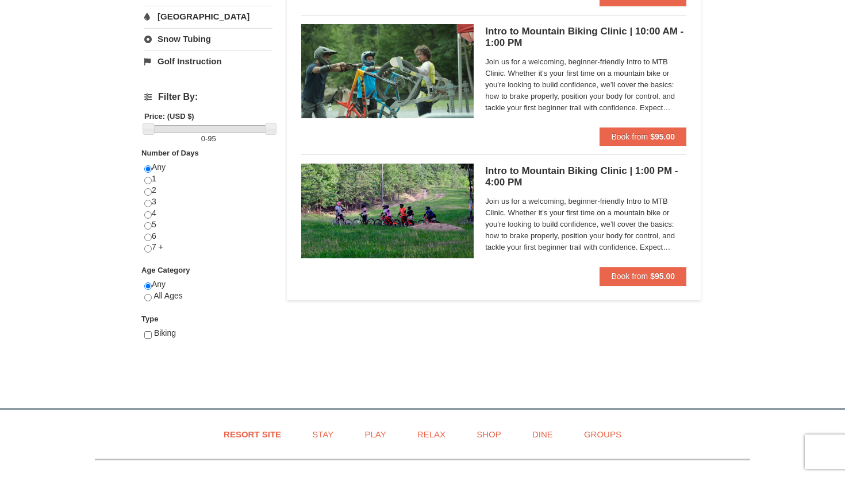
scroll to position [118, 0]
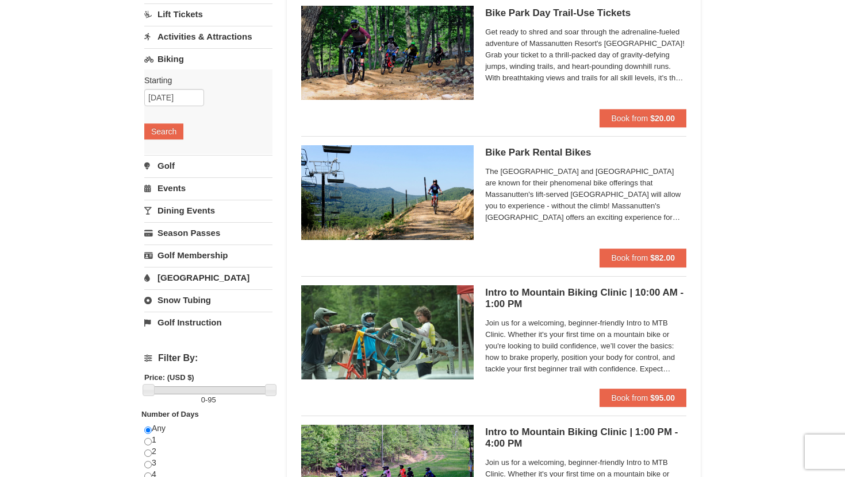
click at [508, 154] on h5 "Bike Park Rental Bikes Massanutten Biking" at bounding box center [585, 152] width 201 height 11
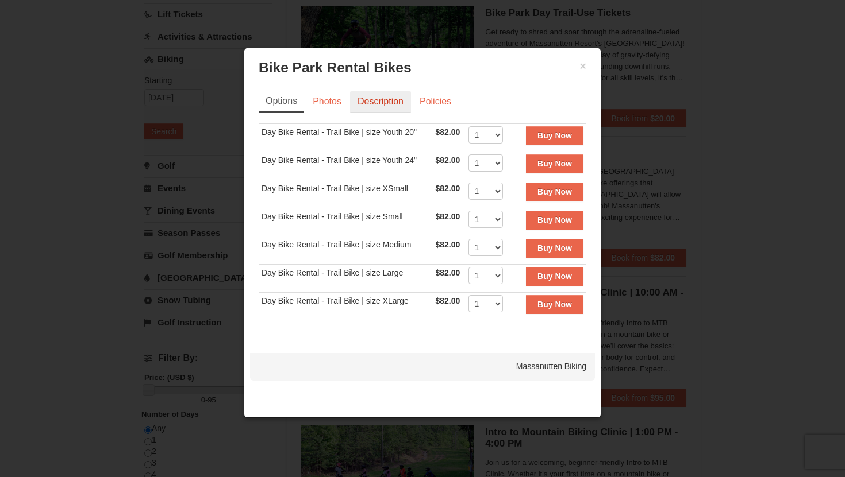
click at [379, 102] on link "Description" at bounding box center [380, 102] width 61 height 22
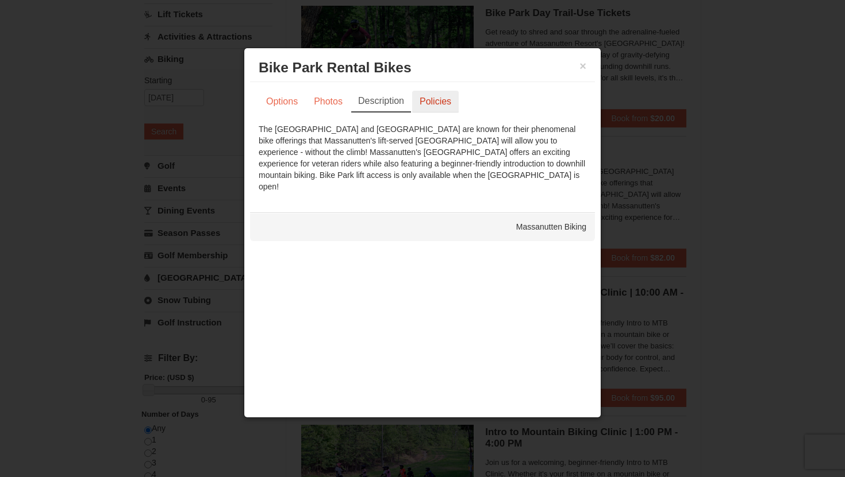
click at [437, 100] on link "Policies" at bounding box center [435, 102] width 47 height 22
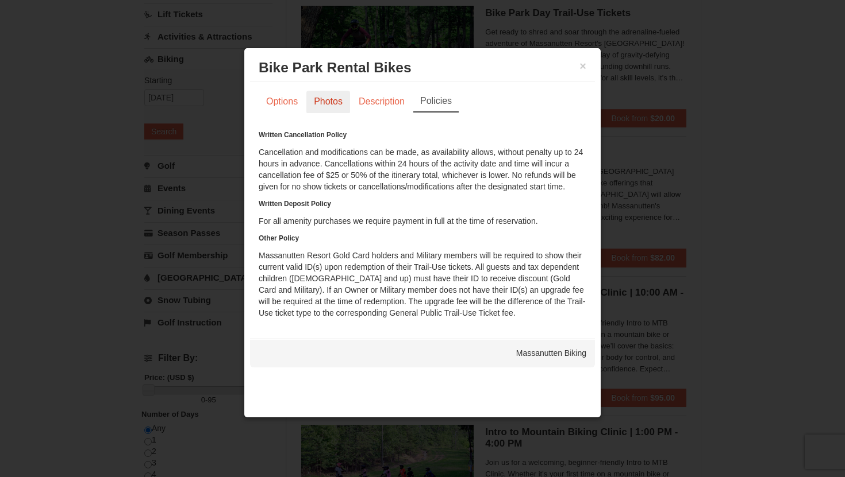
click at [330, 101] on link "Photos" at bounding box center [328, 102] width 44 height 22
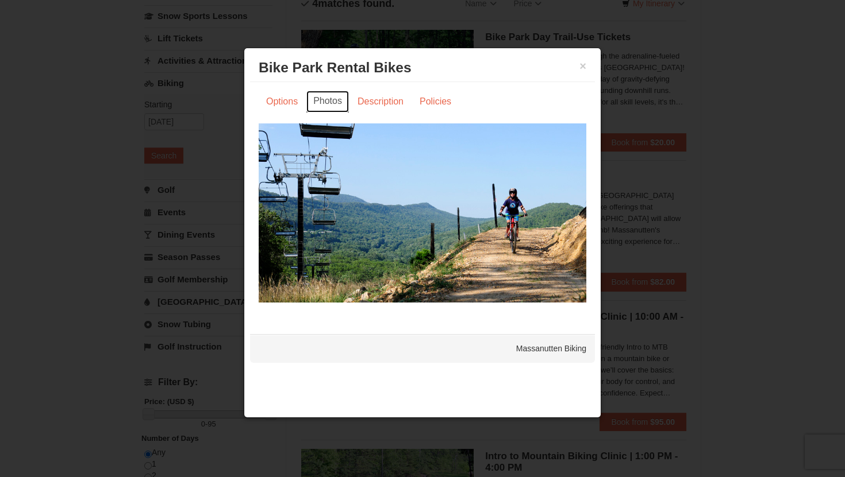
scroll to position [93, 0]
click at [581, 67] on button "×" at bounding box center [582, 65] width 7 height 11
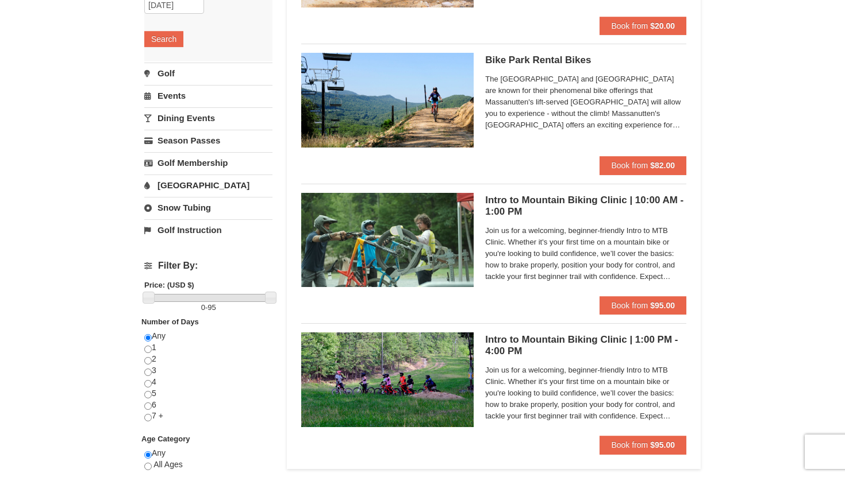
scroll to position [213, 0]
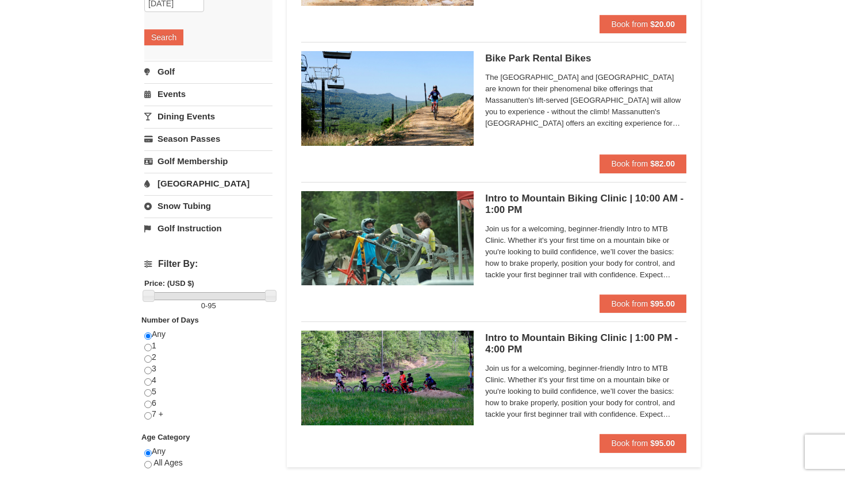
click at [176, 94] on link "Events" at bounding box center [208, 93] width 128 height 21
click at [176, 77] on button "Search" at bounding box center [163, 82] width 39 height 16
